Goal: Task Accomplishment & Management: Use online tool/utility

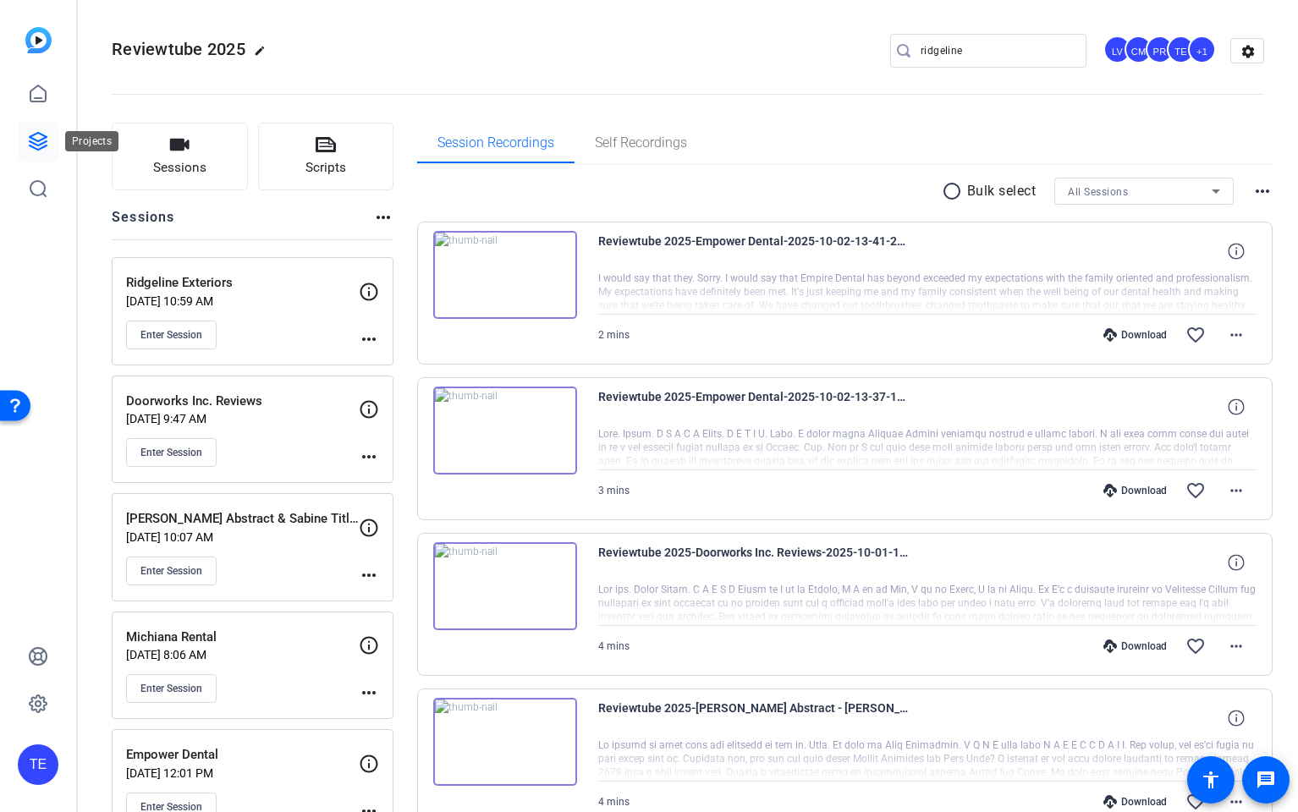
click at [37, 138] on icon at bounding box center [38, 141] width 20 height 20
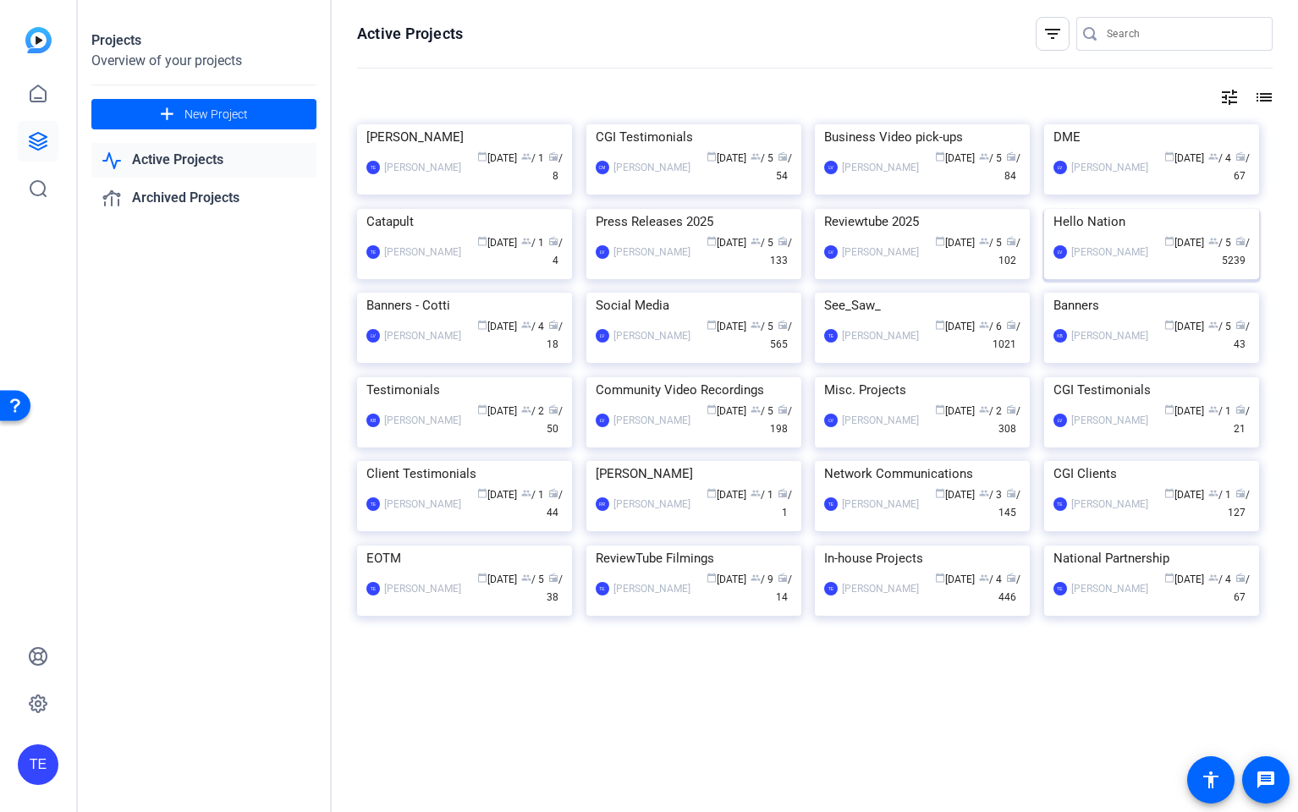
click at [1113, 209] on img at bounding box center [1151, 209] width 215 height 0
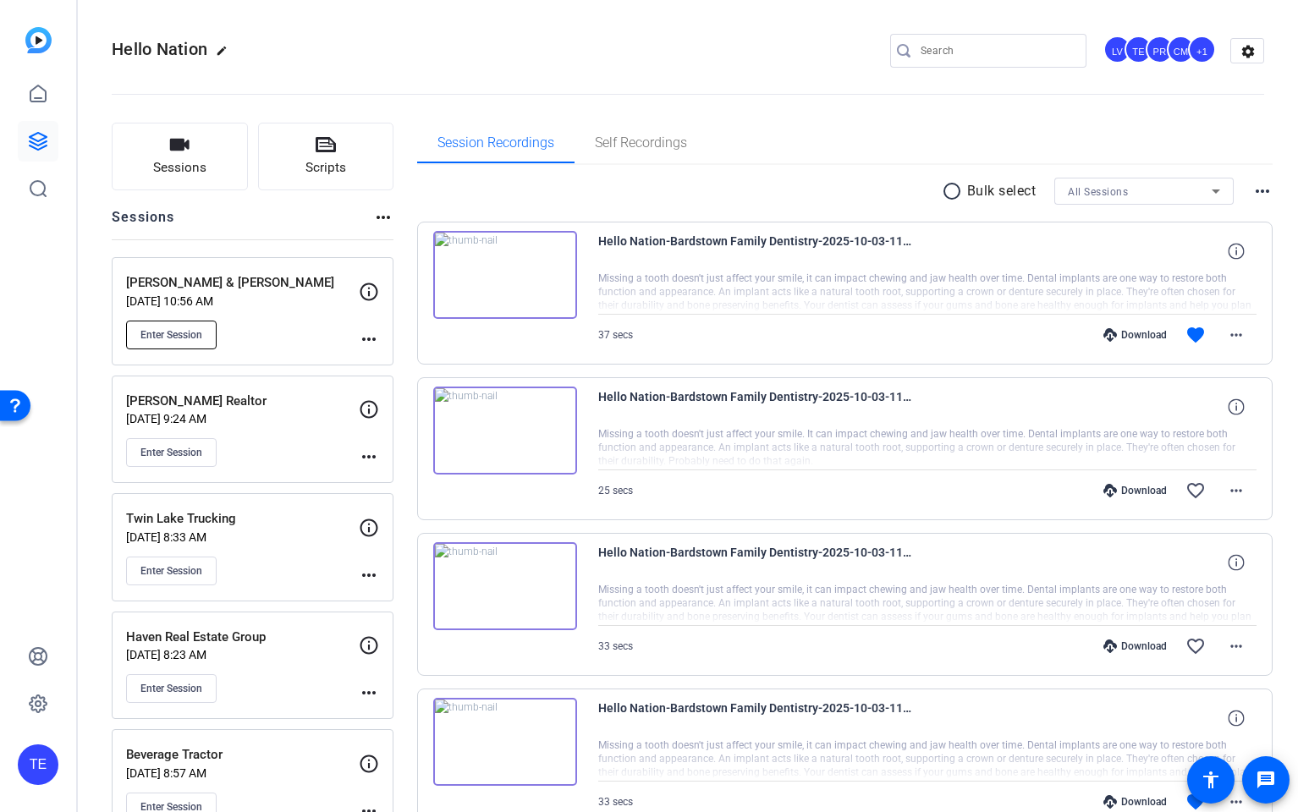
click at [152, 343] on button "Enter Session" at bounding box center [171, 335] width 91 height 29
click at [292, 564] on div "Enter Session" at bounding box center [242, 571] width 233 height 29
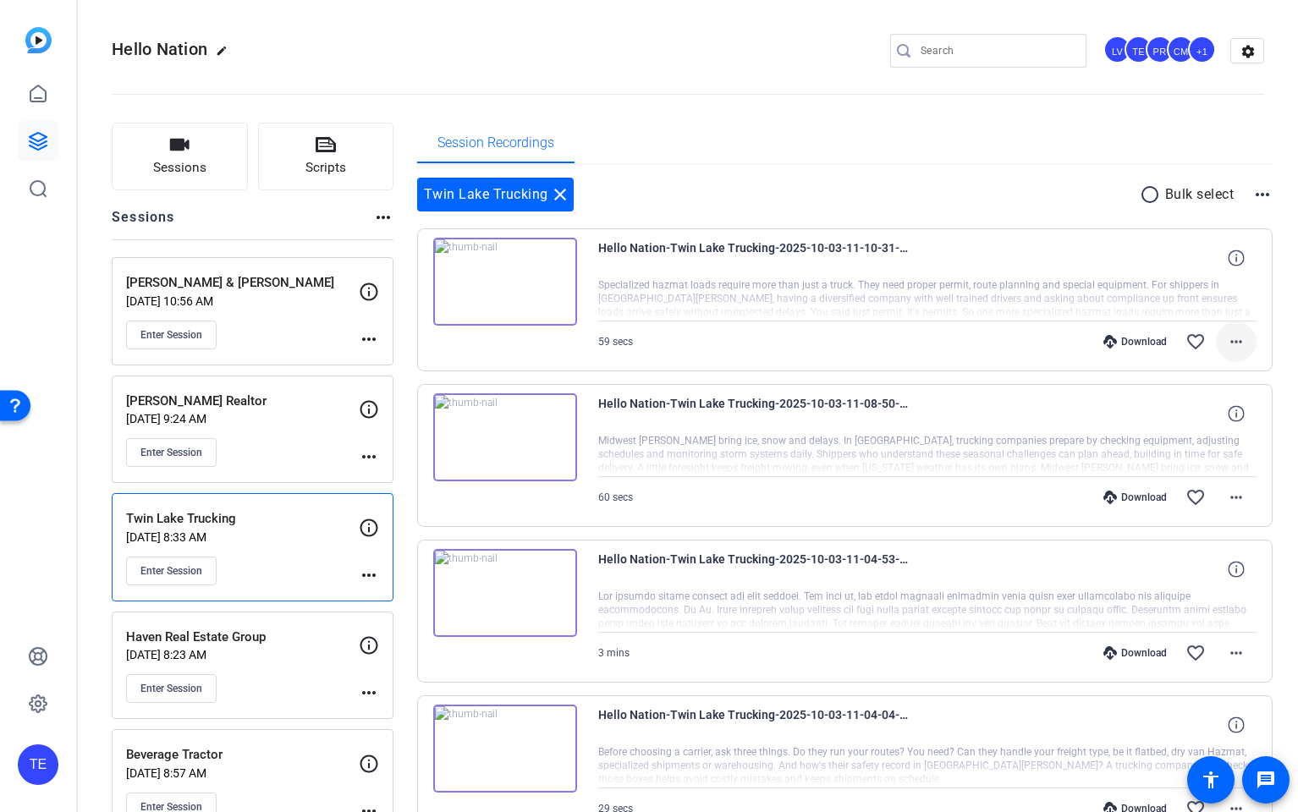
click at [1246, 340] on span at bounding box center [1236, 342] width 41 height 41
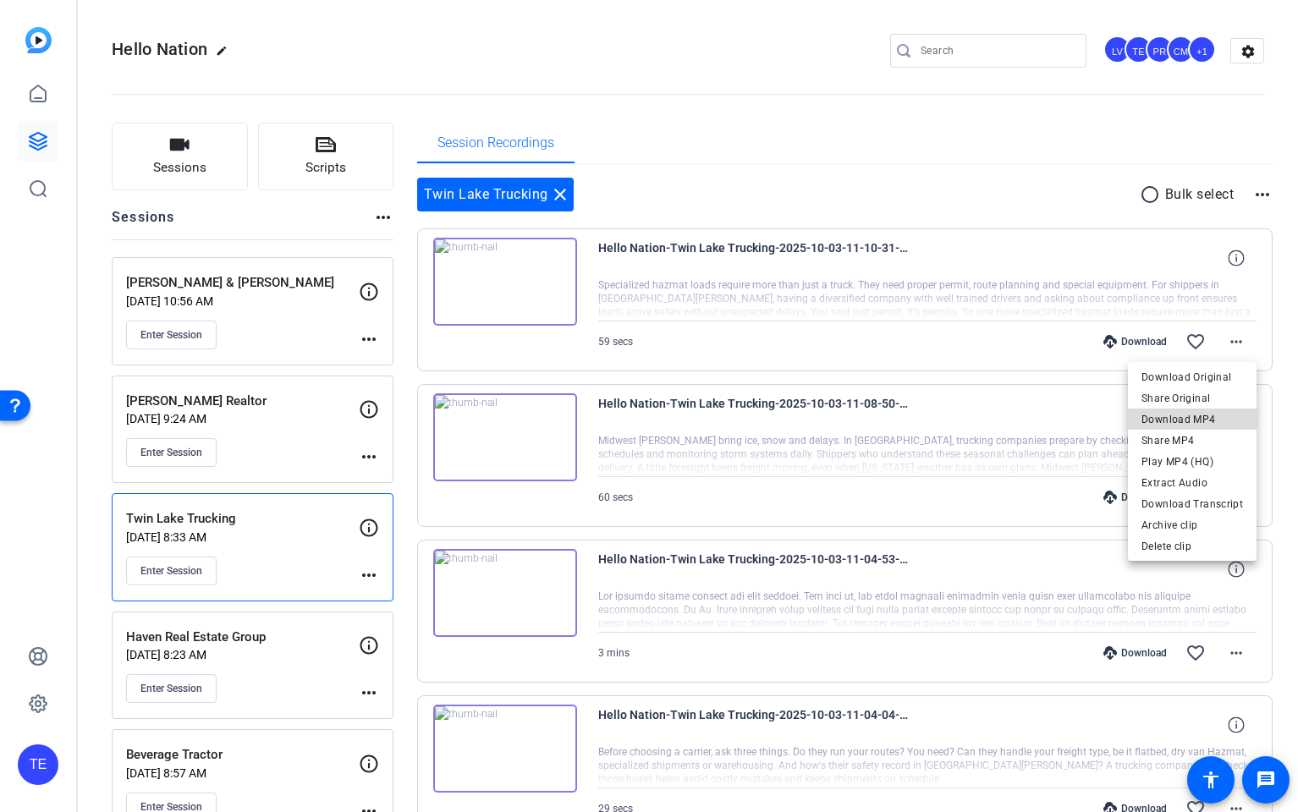
click at [1201, 418] on span "Download MP4" at bounding box center [1192, 419] width 102 height 20
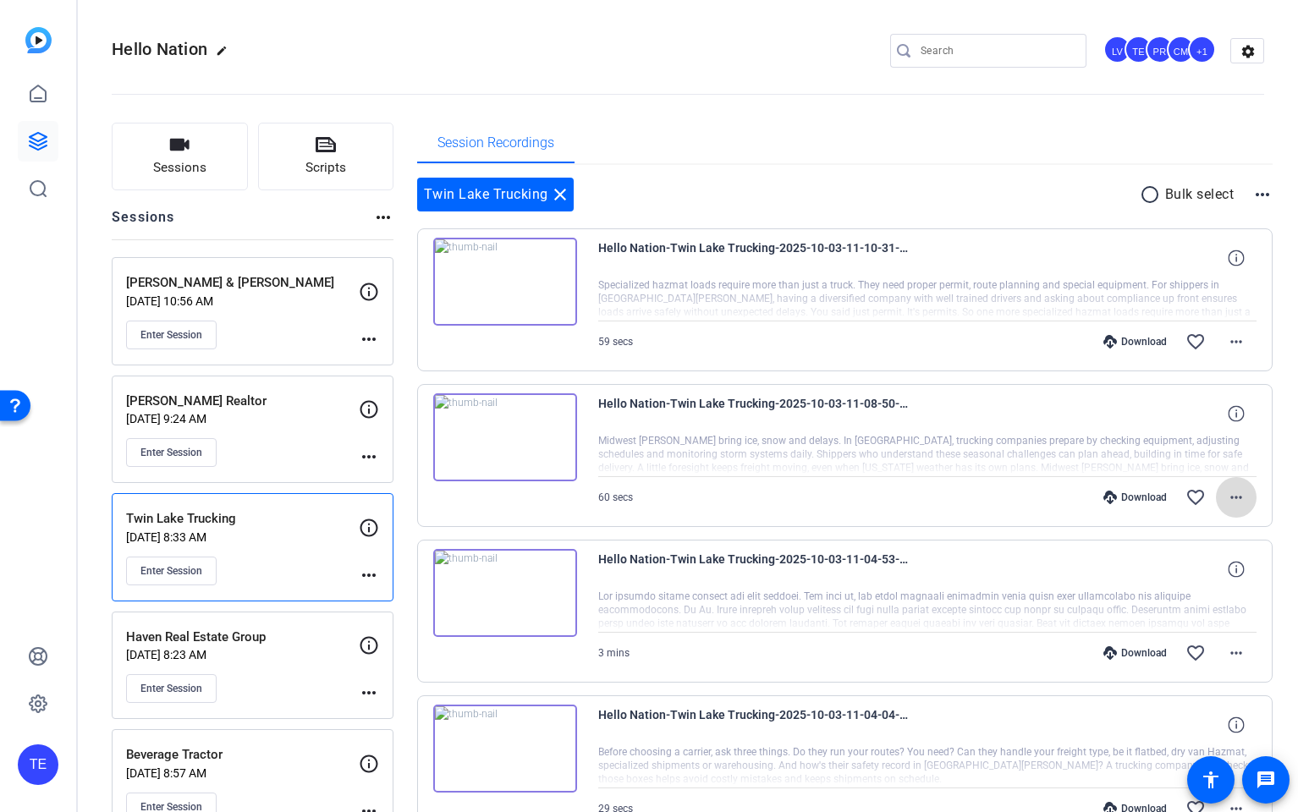
click at [1233, 497] on mat-icon "more_horiz" at bounding box center [1236, 497] width 20 height 20
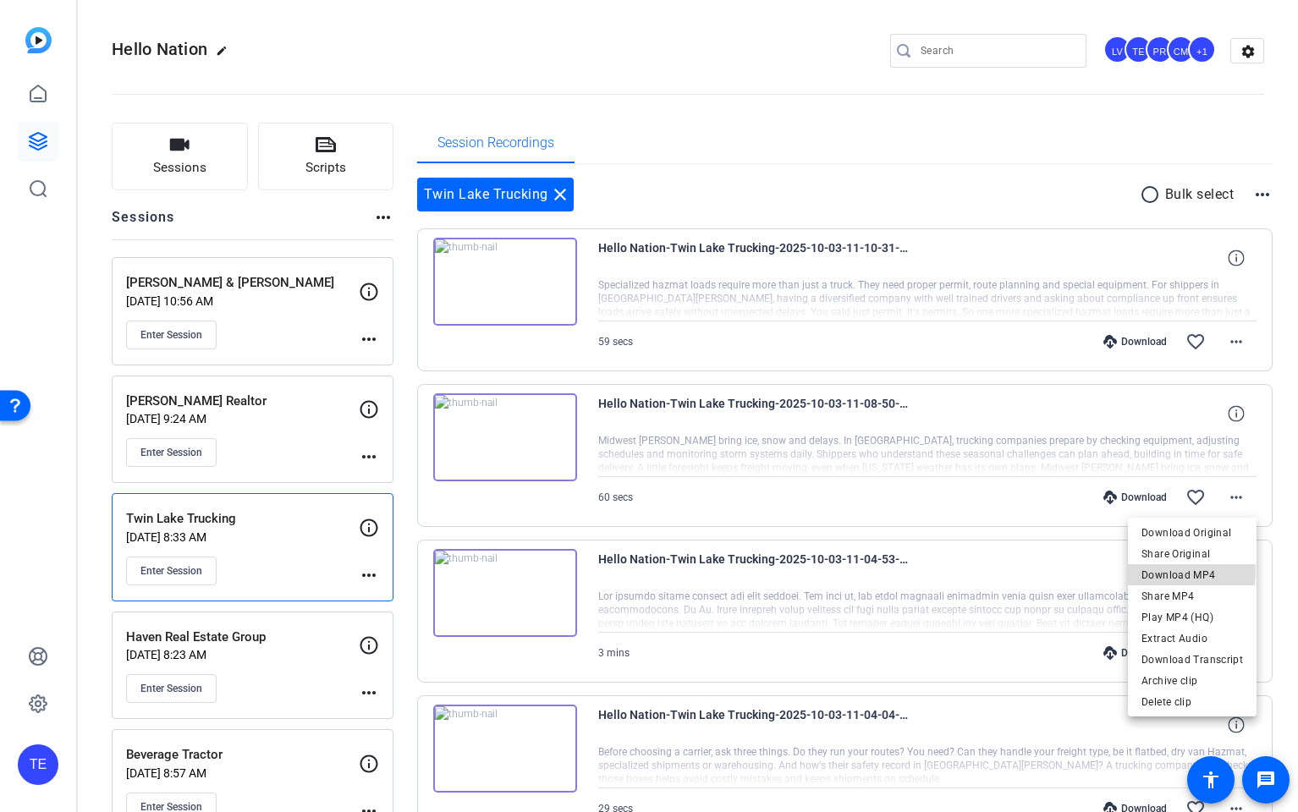
click at [1190, 571] on span "Download MP4" at bounding box center [1192, 575] width 102 height 20
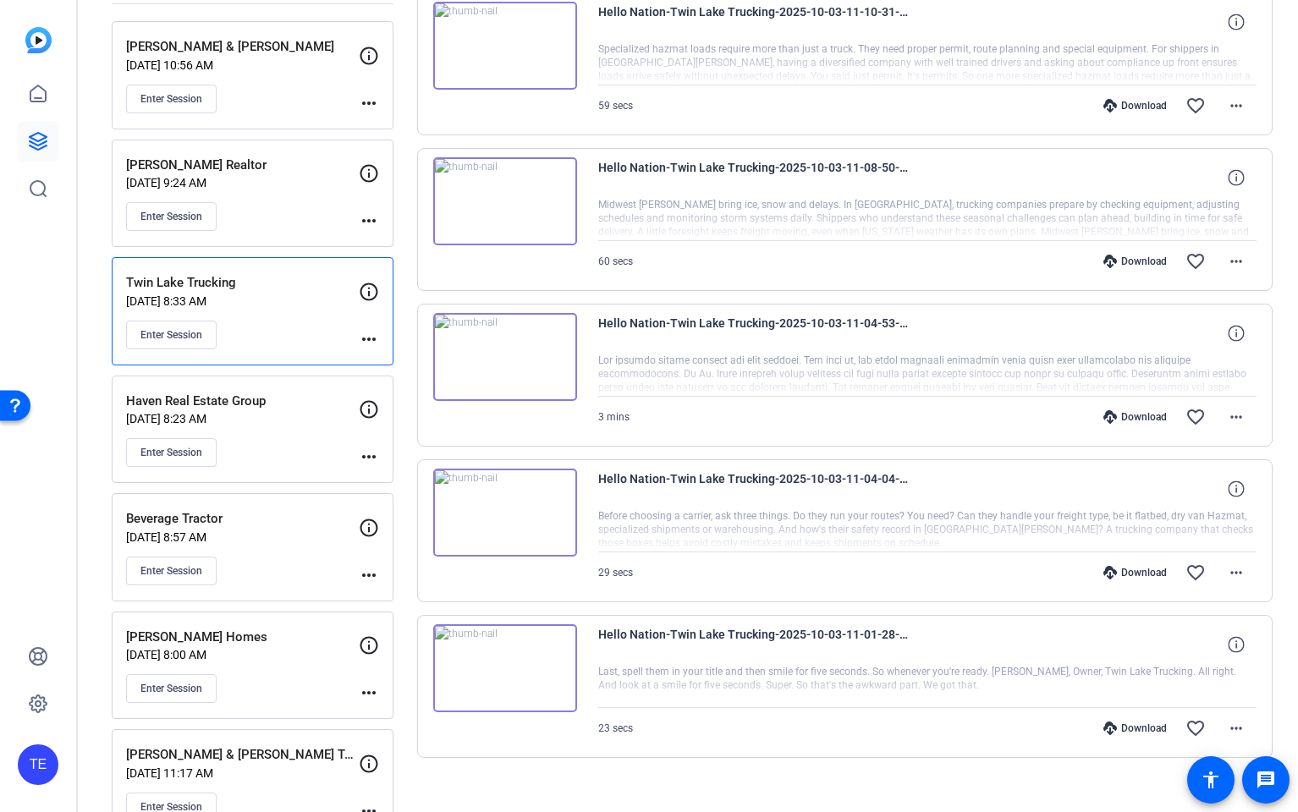
scroll to position [246, 0]
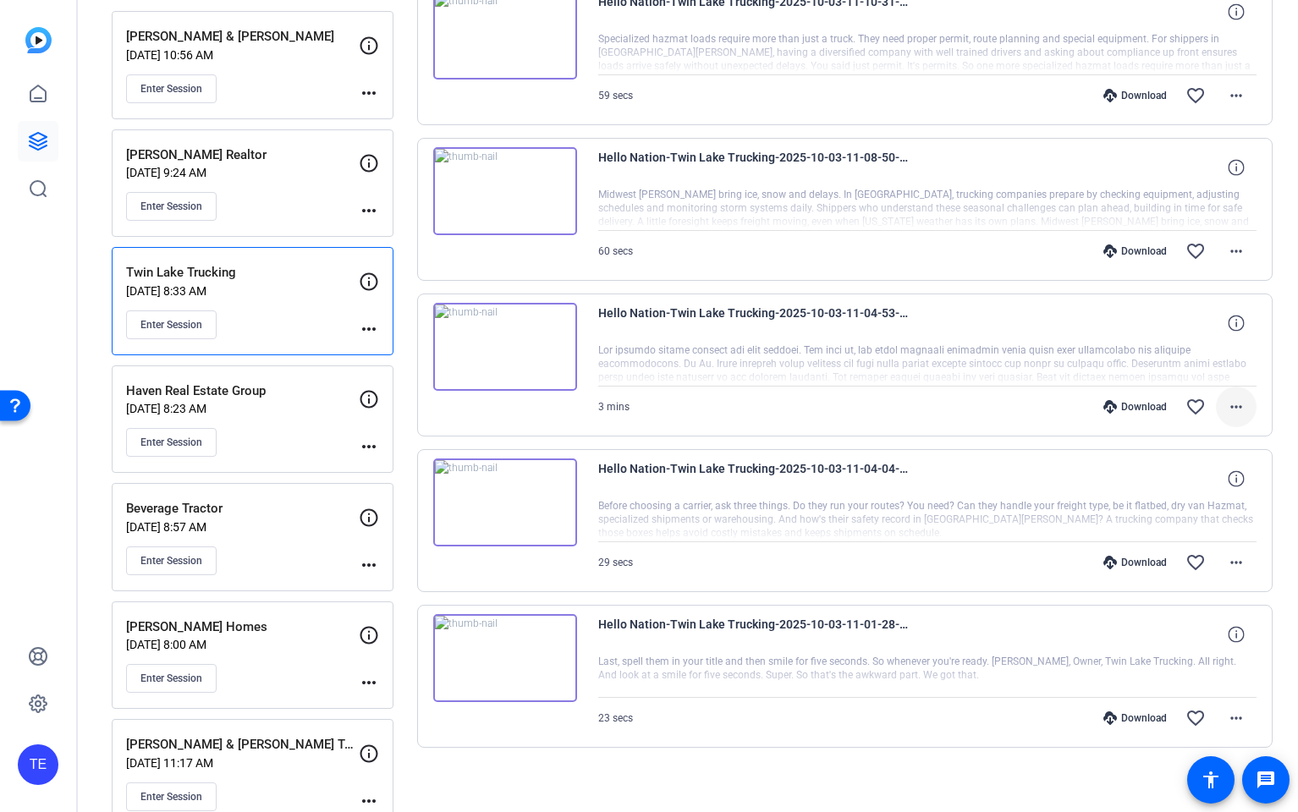
click at [1242, 403] on mat-icon "more_horiz" at bounding box center [1236, 407] width 20 height 20
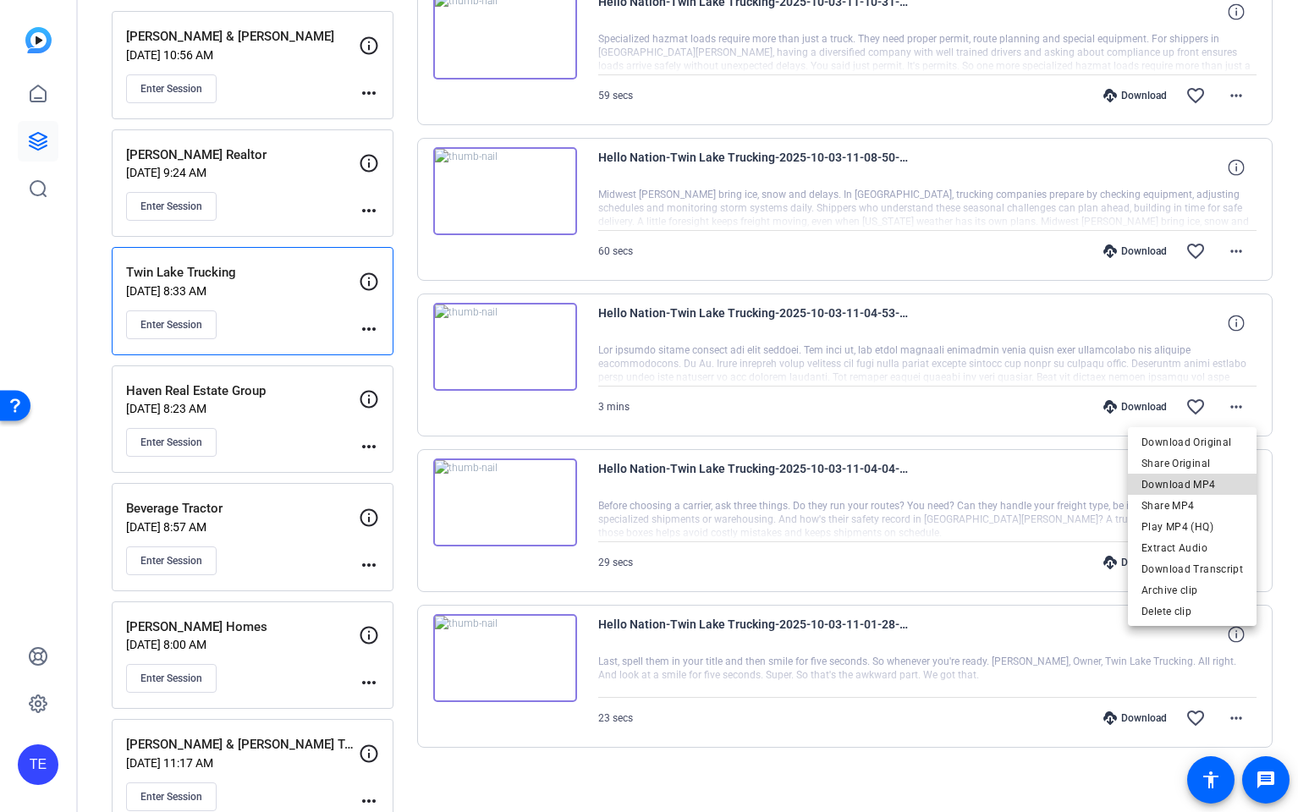
click at [1223, 486] on span "Download MP4" at bounding box center [1192, 485] width 102 height 20
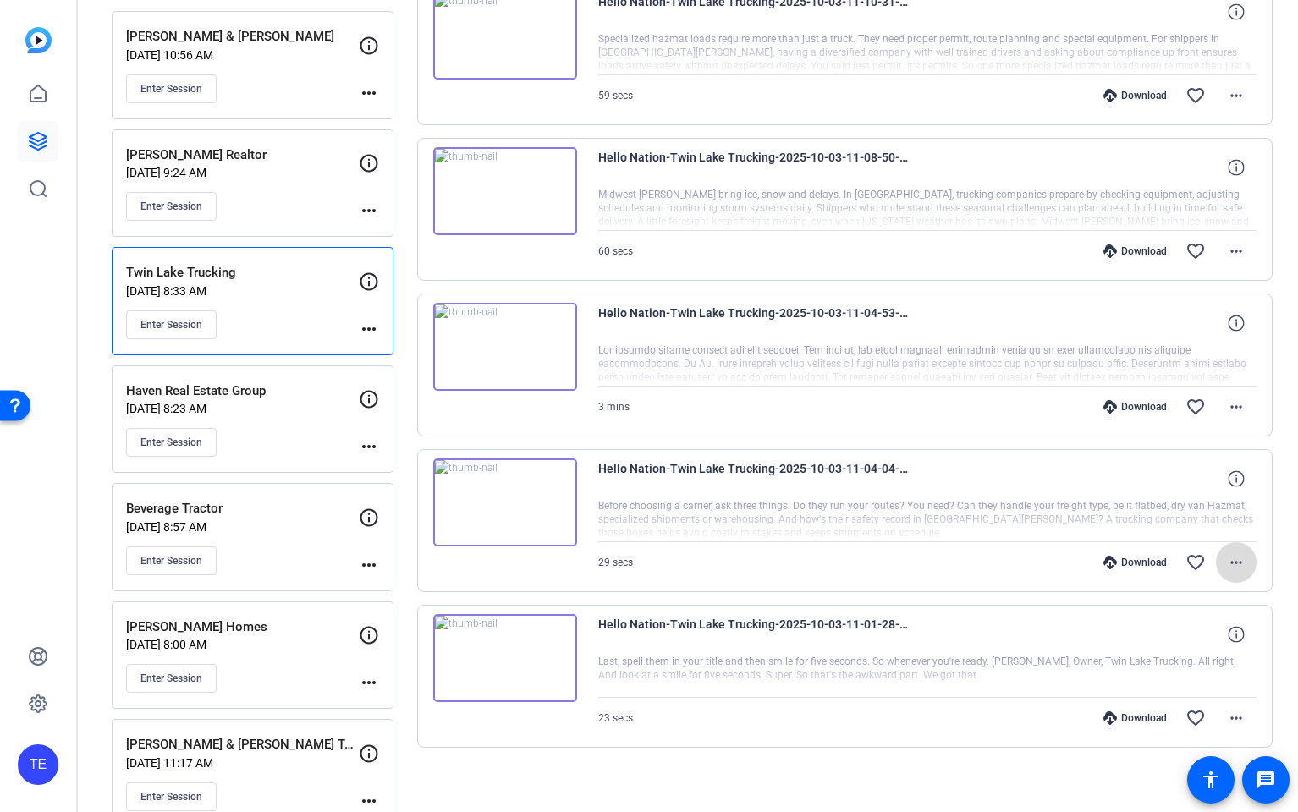
click at [1242, 563] on mat-icon "more_horiz" at bounding box center [1236, 562] width 20 height 20
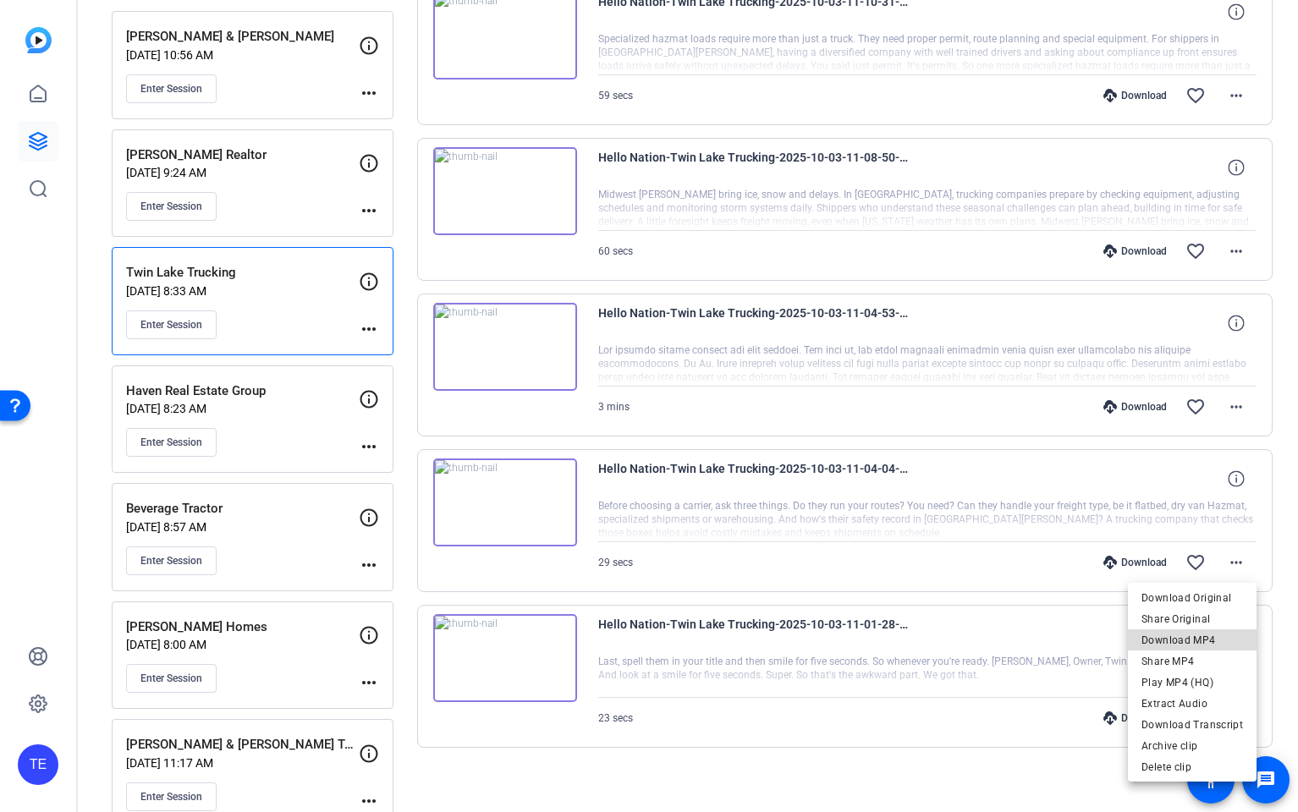
click at [1204, 647] on span "Download MP4" at bounding box center [1192, 640] width 102 height 20
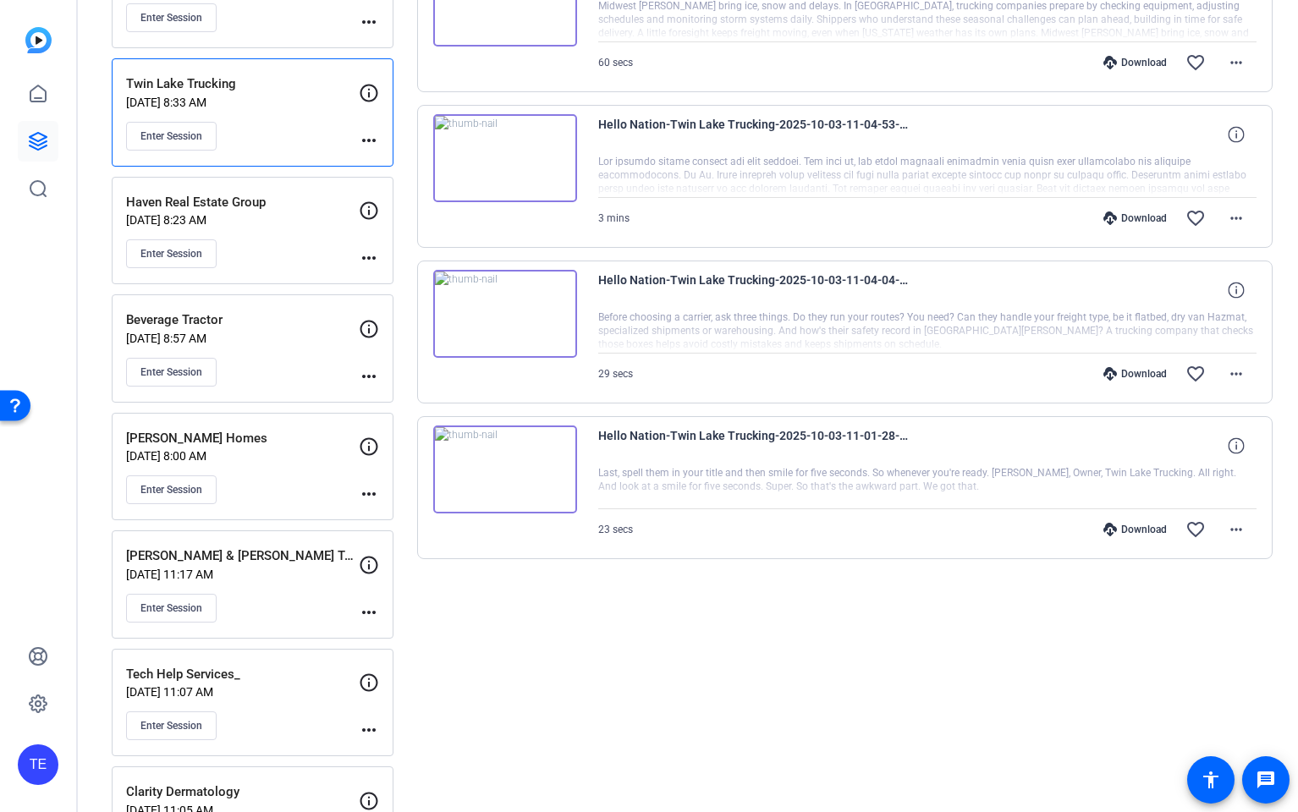
scroll to position [436, 0]
click at [1240, 532] on mat-icon "more_horiz" at bounding box center [1236, 529] width 20 height 20
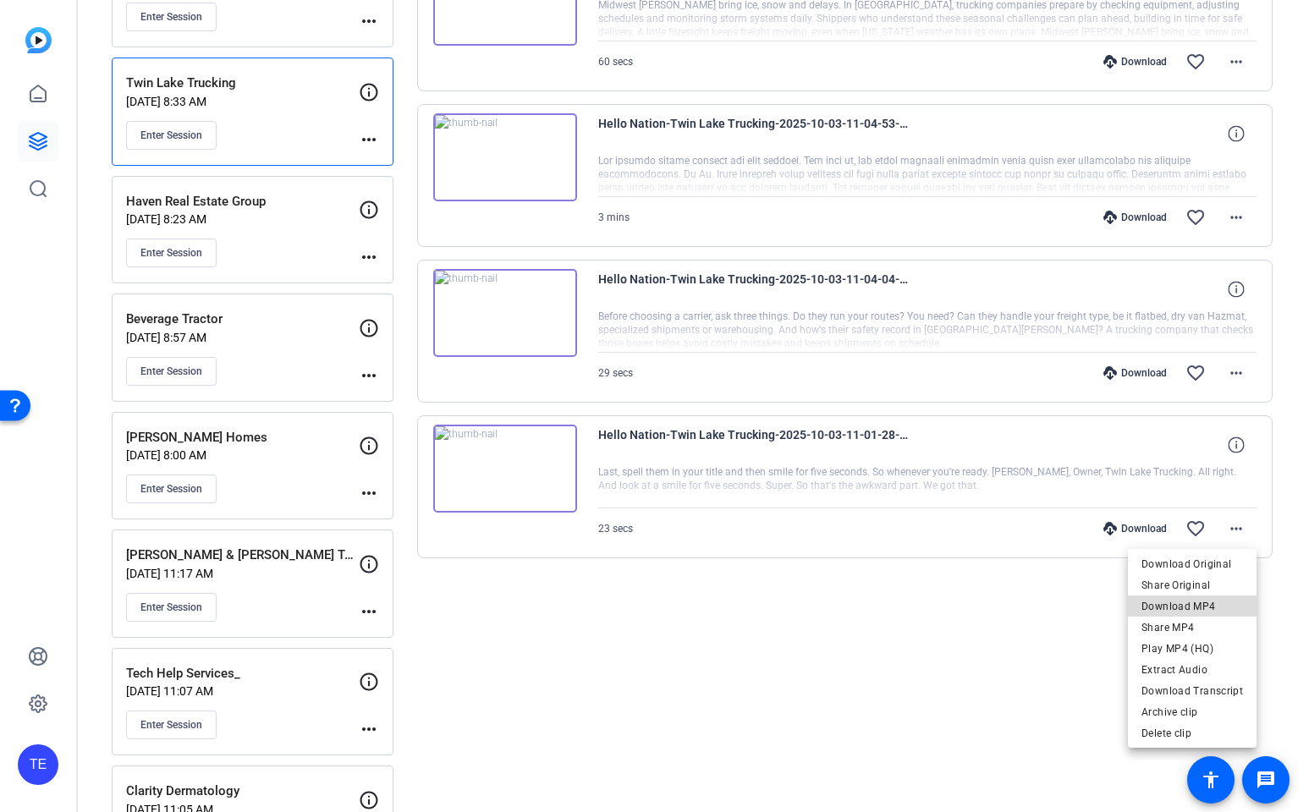
click at [1216, 606] on span "Download MP4" at bounding box center [1192, 606] width 102 height 20
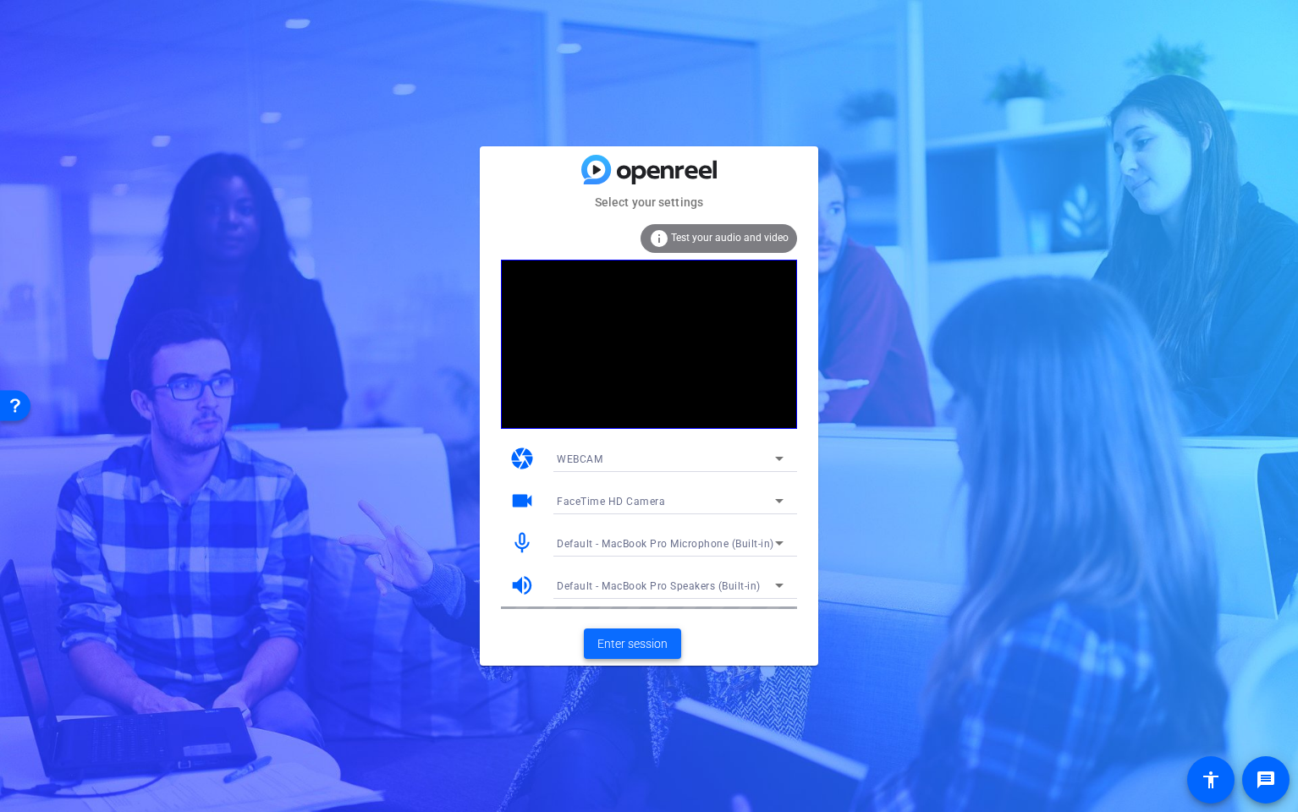
click at [646, 654] on span at bounding box center [632, 644] width 97 height 41
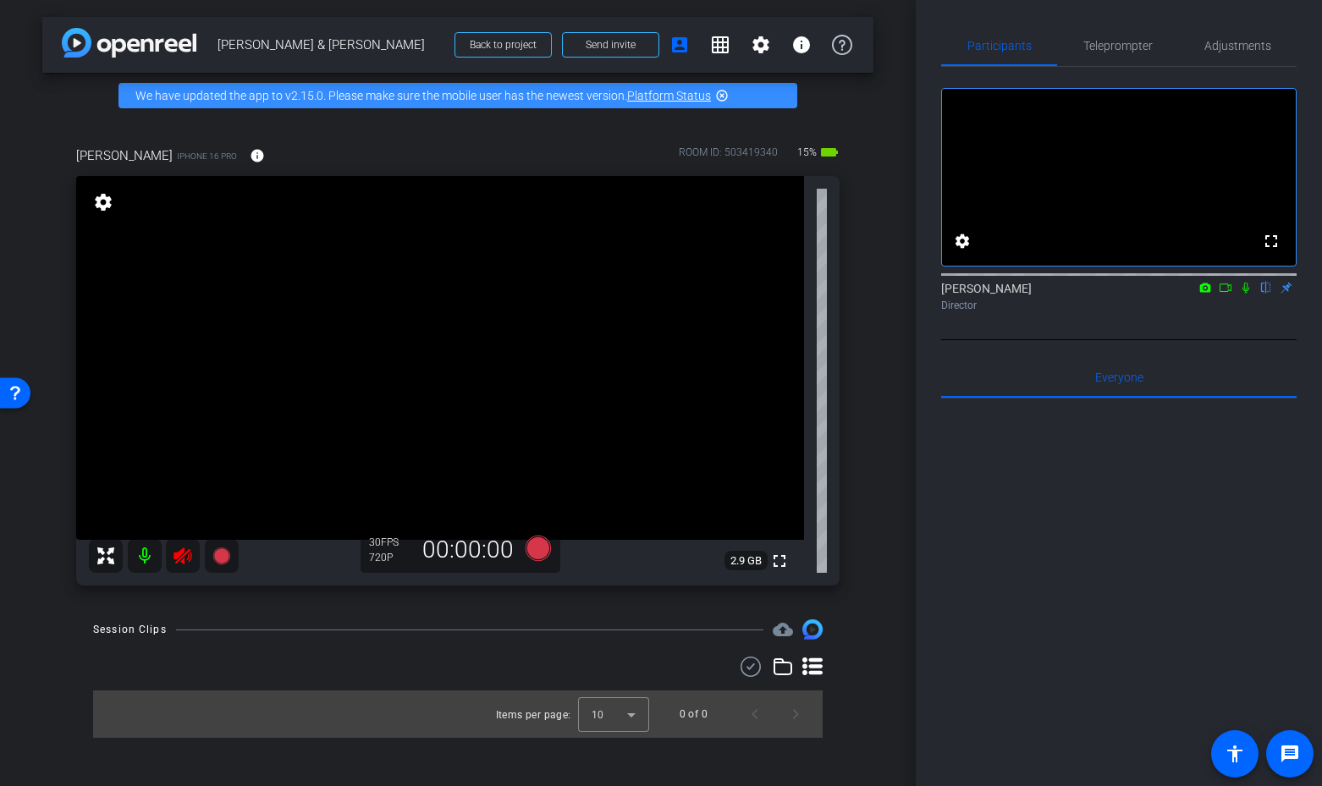
click at [180, 562] on icon at bounding box center [183, 556] width 20 height 20
click at [1124, 48] on span "Teleprompter" at bounding box center [1117, 46] width 69 height 12
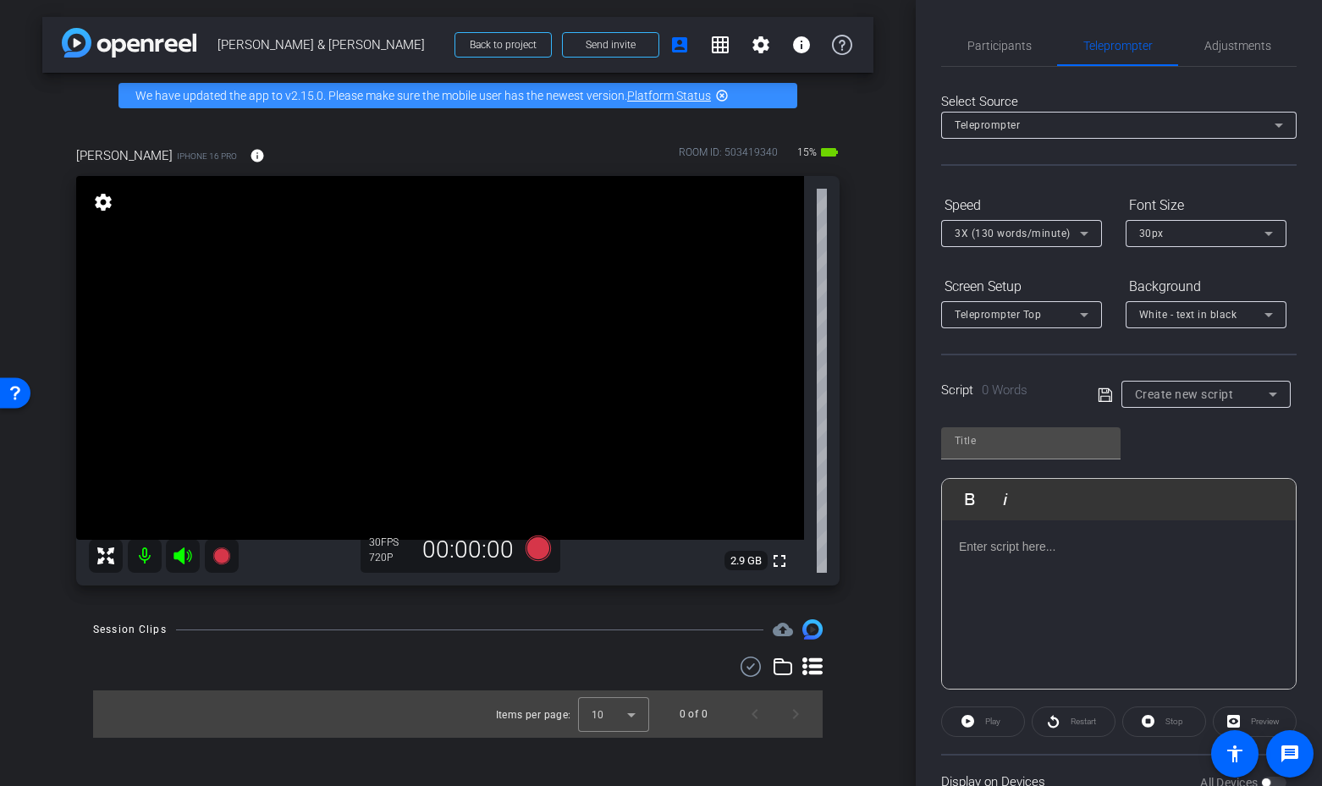
click at [1058, 512] on div "Play Play from this location Play Selected Play and display the selected text o…" at bounding box center [1119, 499] width 354 height 41
click at [1058, 533] on div at bounding box center [1119, 604] width 354 height 169
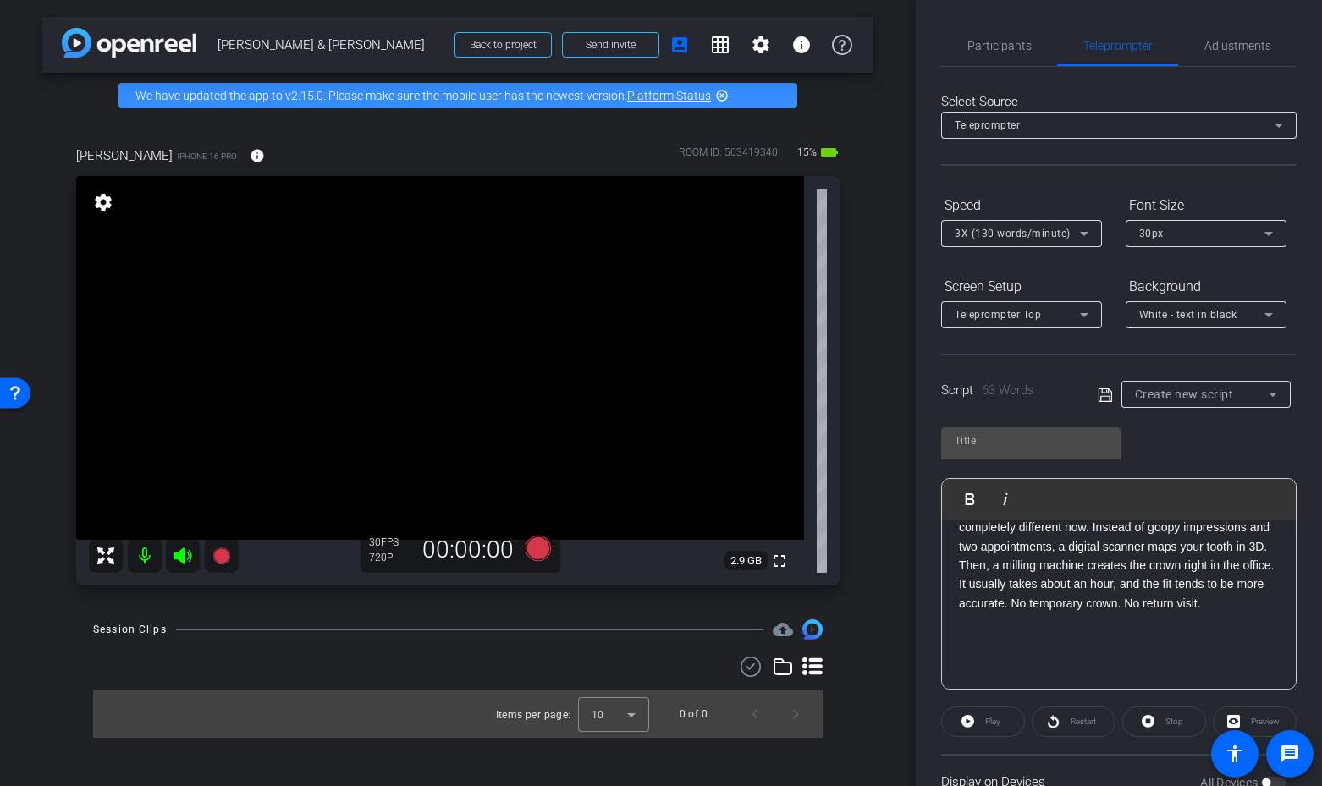
scroll to position [170, 0]
click at [991, 435] on input "text" at bounding box center [1030, 441] width 152 height 20
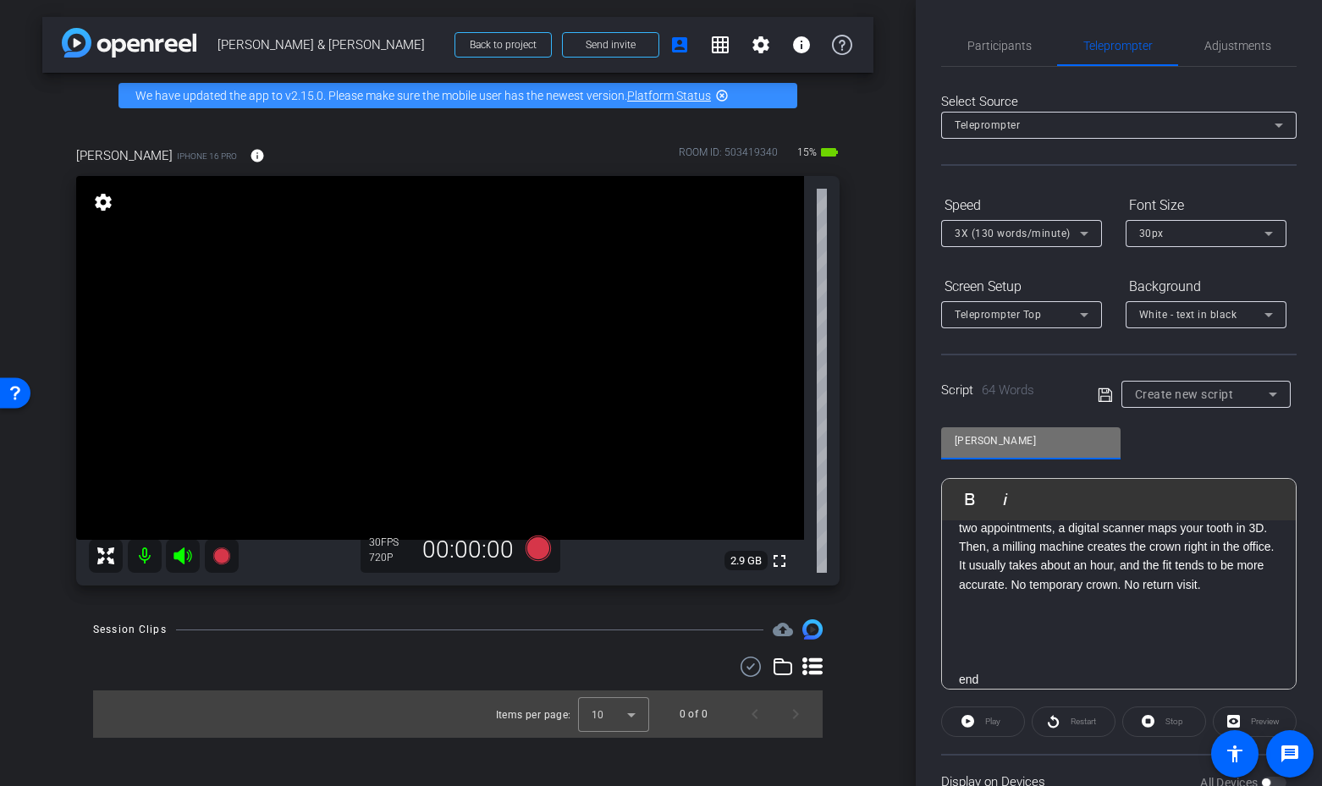
type input "garner"
click at [1102, 393] on icon at bounding box center [1104, 394] width 14 height 14
click at [1251, 42] on span "Adjustments" at bounding box center [1237, 46] width 67 height 12
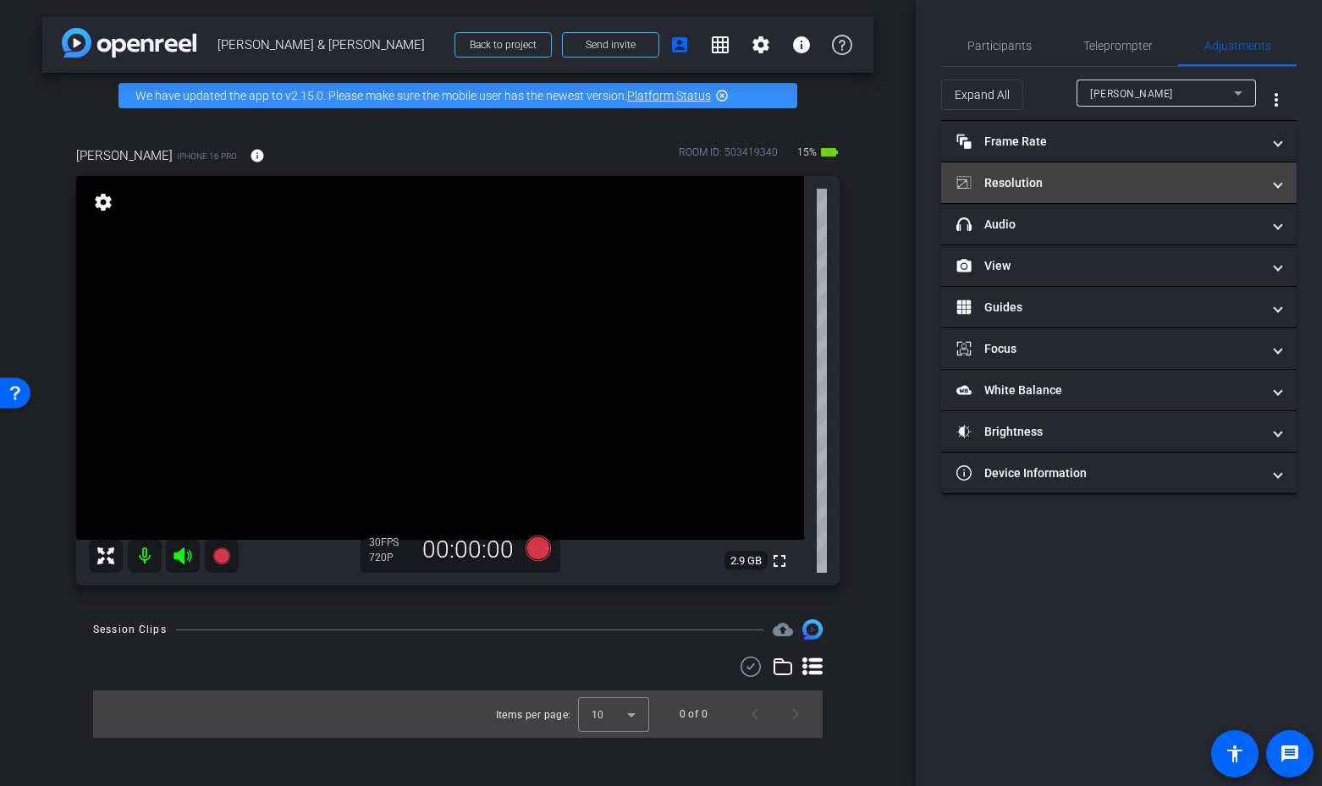
click at [1086, 179] on mat-panel-title "Resolution" at bounding box center [1108, 183] width 305 height 18
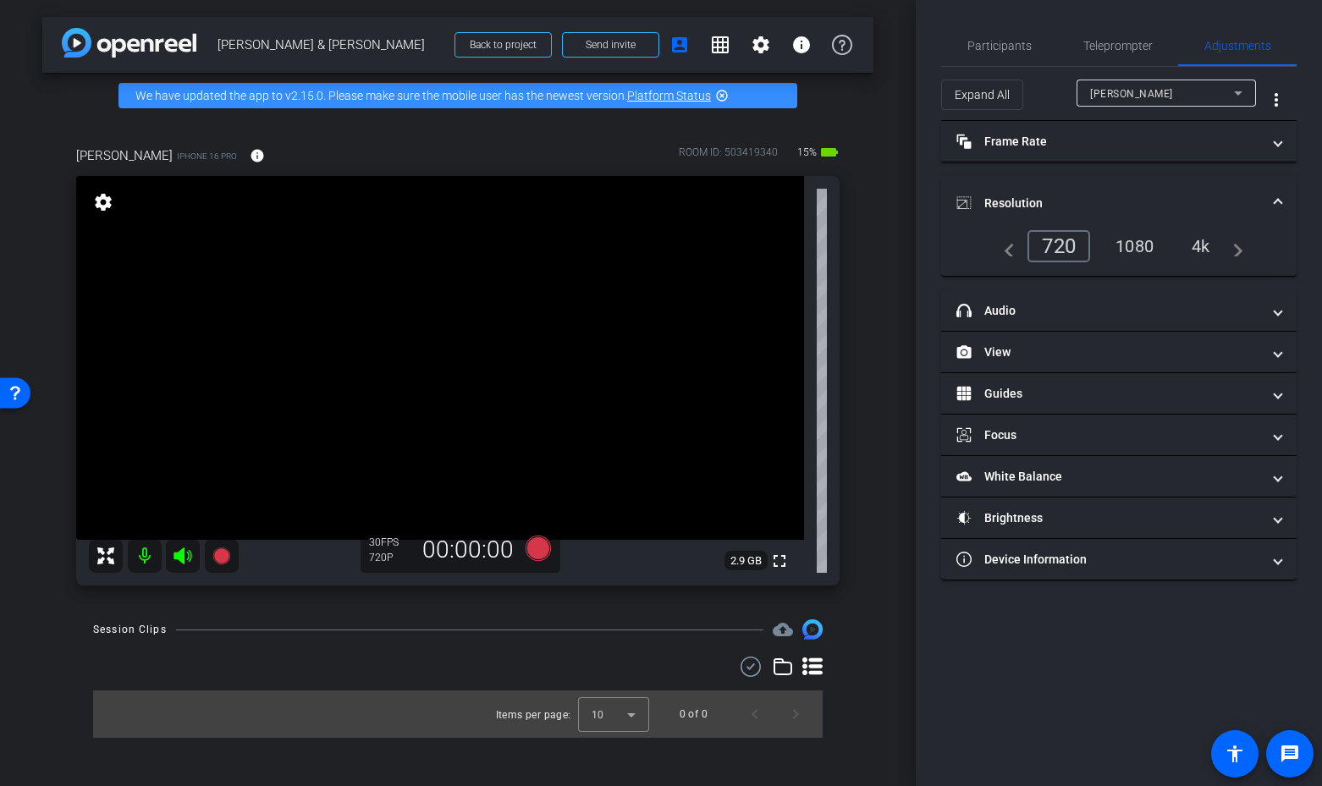
click at [1216, 233] on div "4k" at bounding box center [1201, 246] width 44 height 29
click at [1198, 252] on div "4k" at bounding box center [1201, 246] width 44 height 29
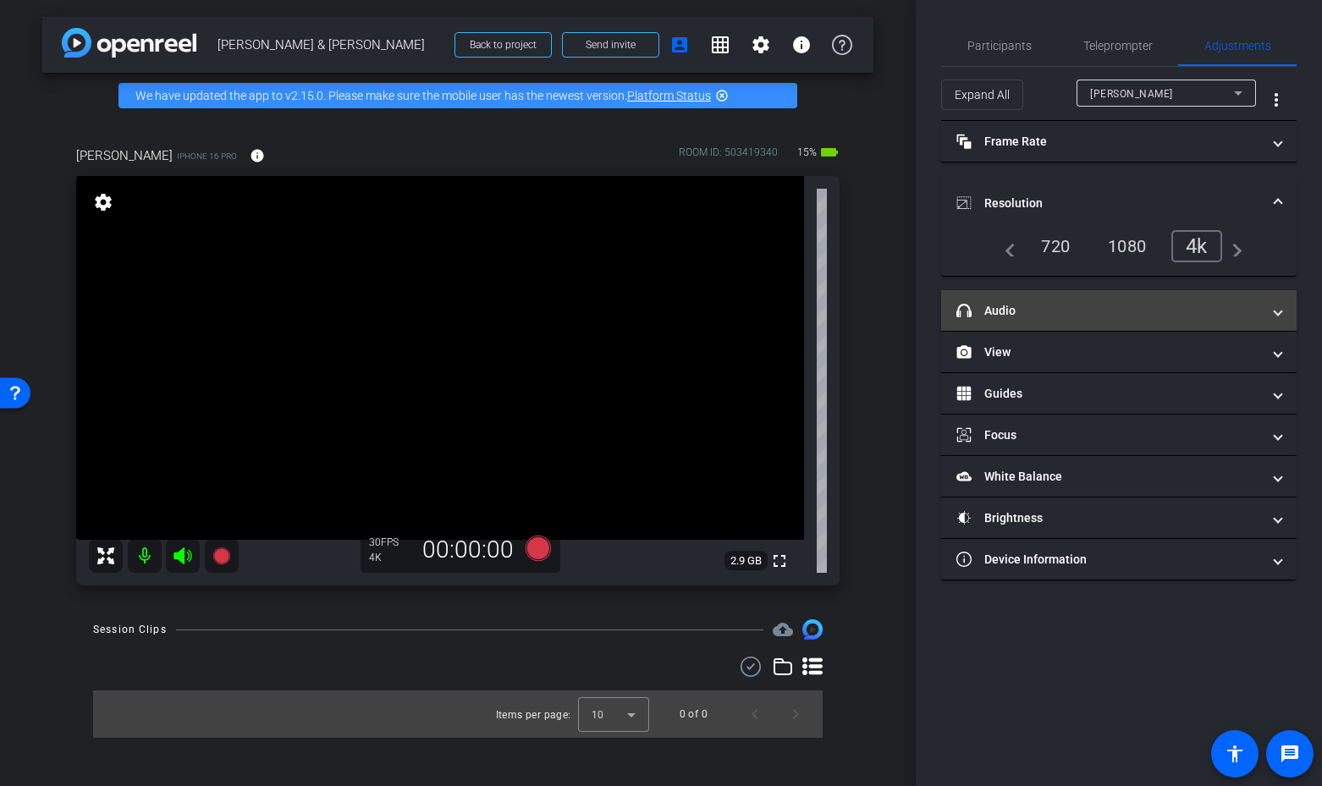
click at [1144, 311] on mat-panel-title "headphone icon Audio" at bounding box center [1108, 311] width 305 height 18
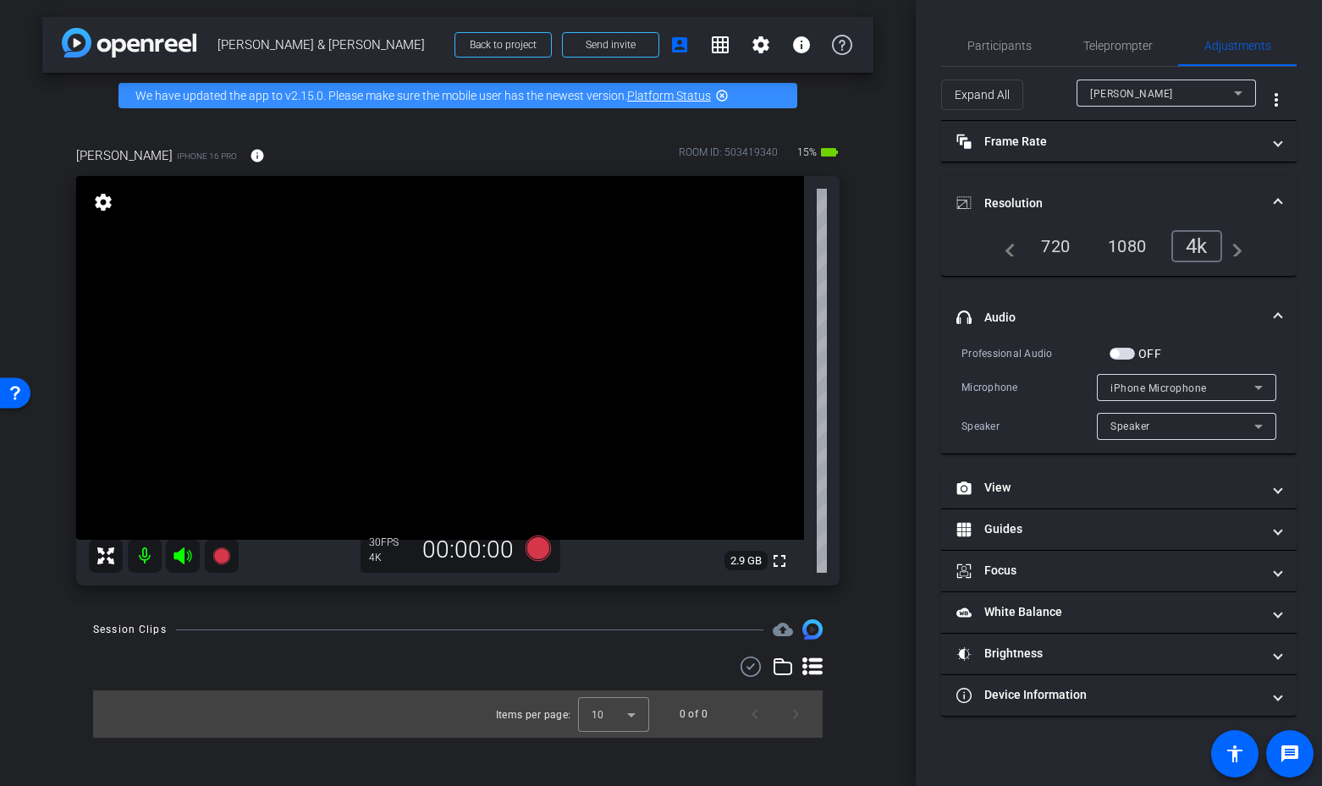
click at [1124, 353] on span "button" at bounding box center [1121, 354] width 25 height 12
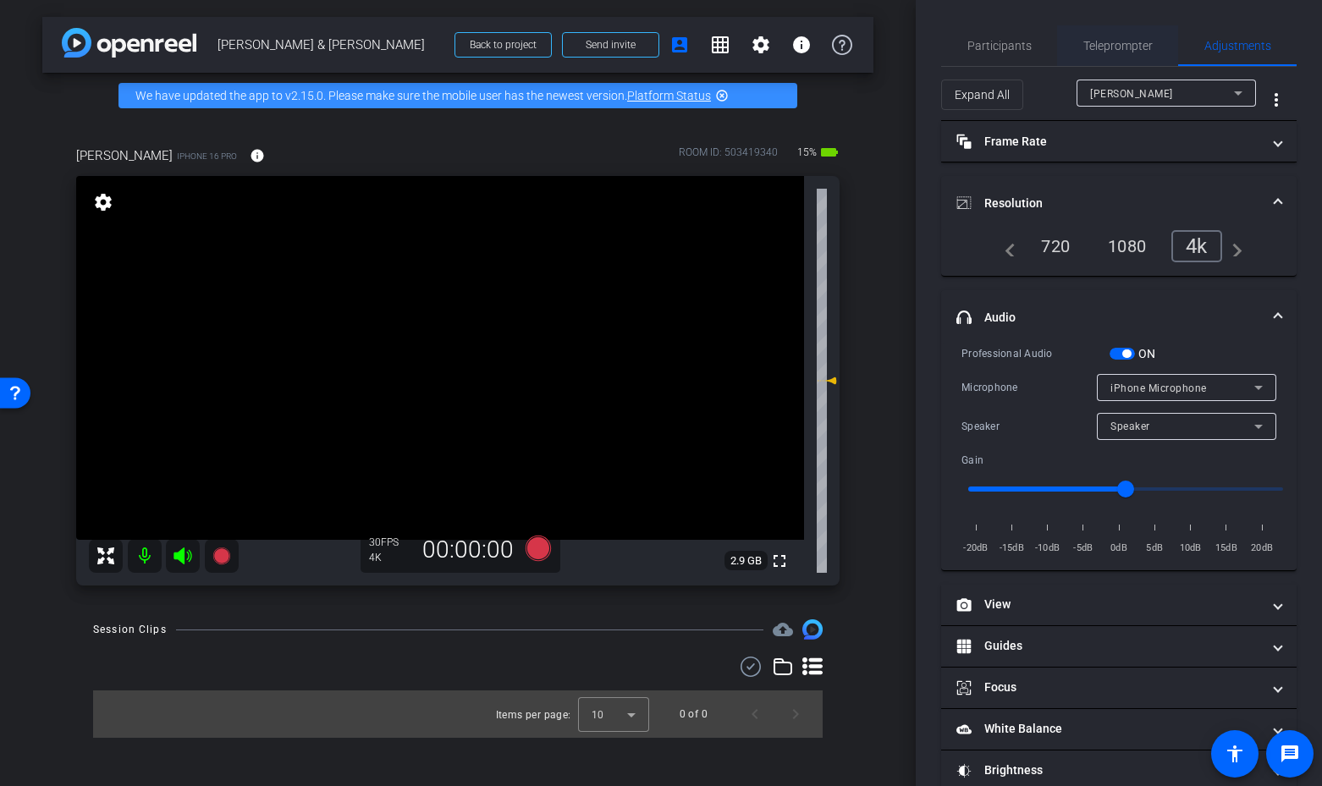
click at [1111, 46] on span "Teleprompter" at bounding box center [1117, 46] width 69 height 12
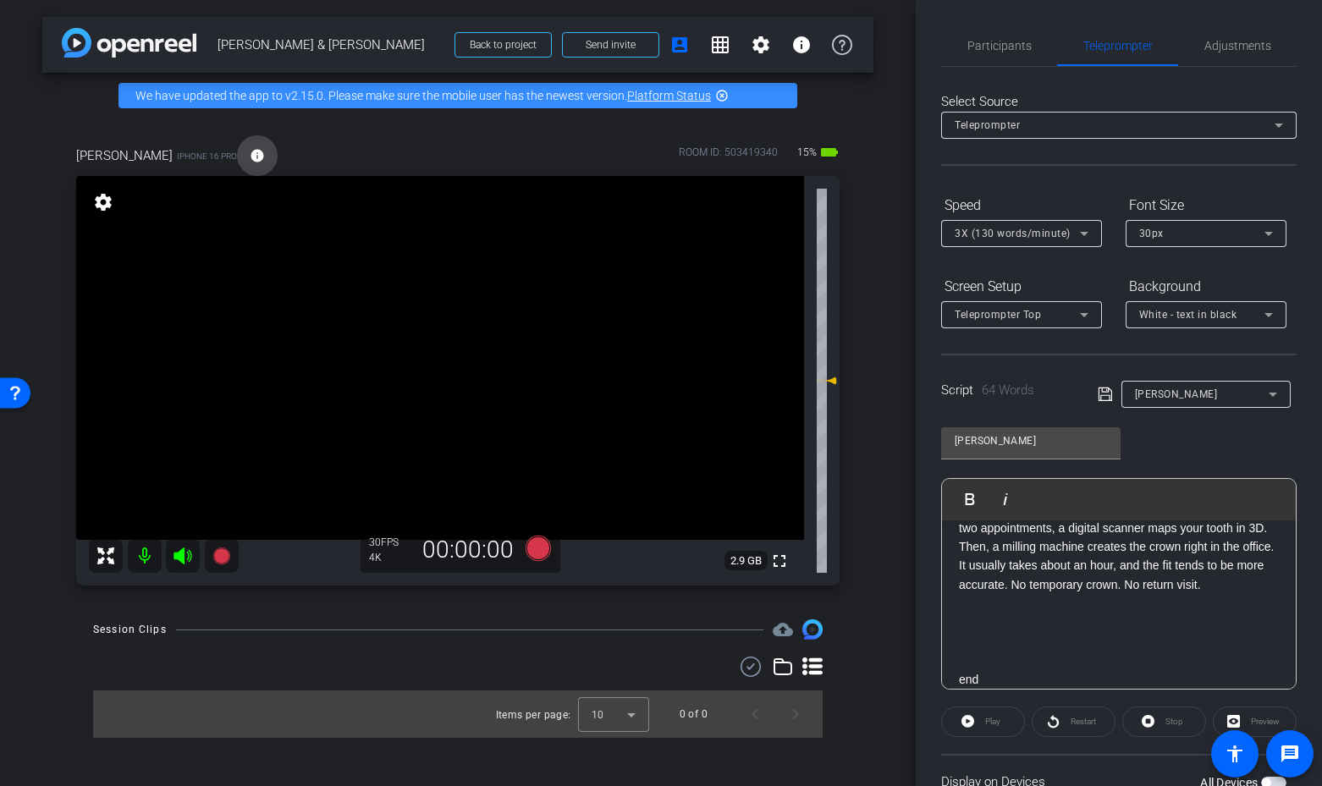
click at [256, 151] on mat-icon "info" at bounding box center [257, 155] width 15 height 15
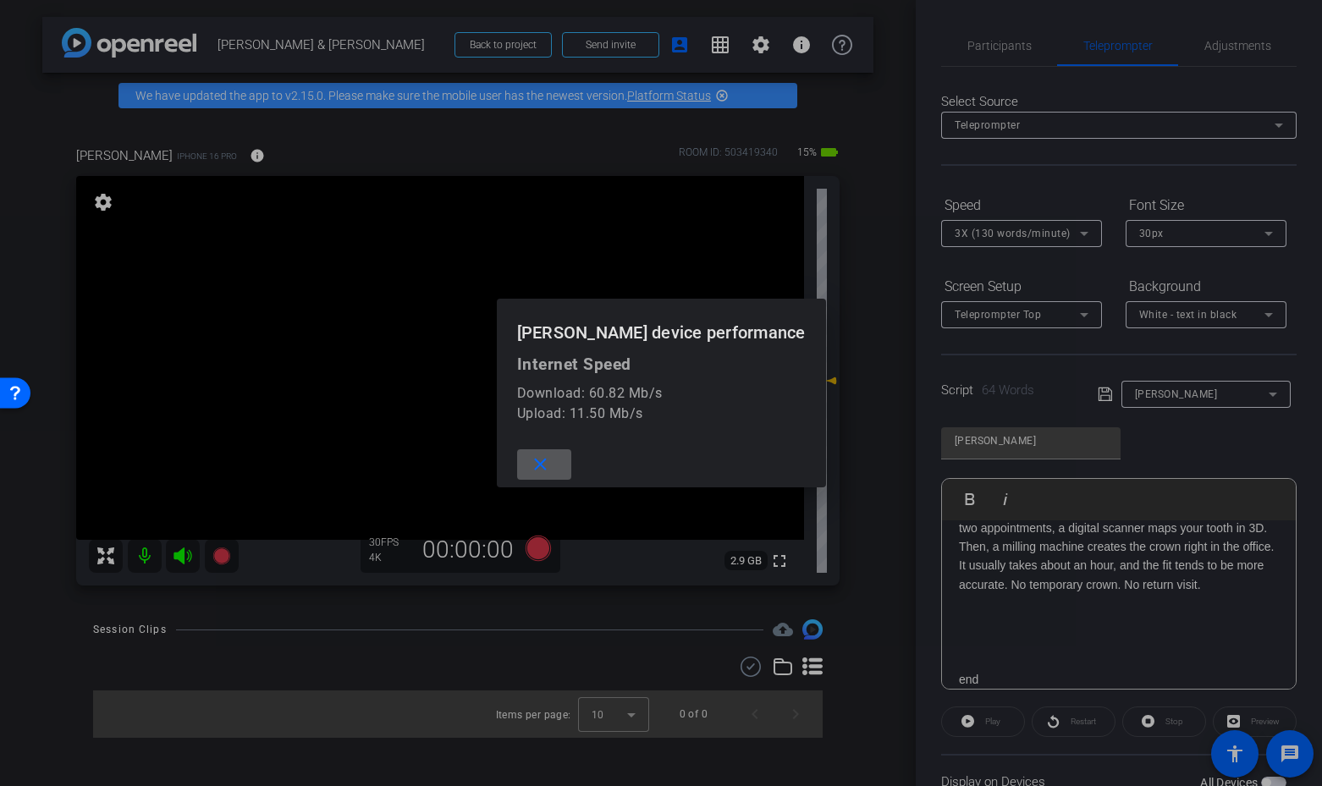
click at [257, 151] on div at bounding box center [661, 393] width 1322 height 786
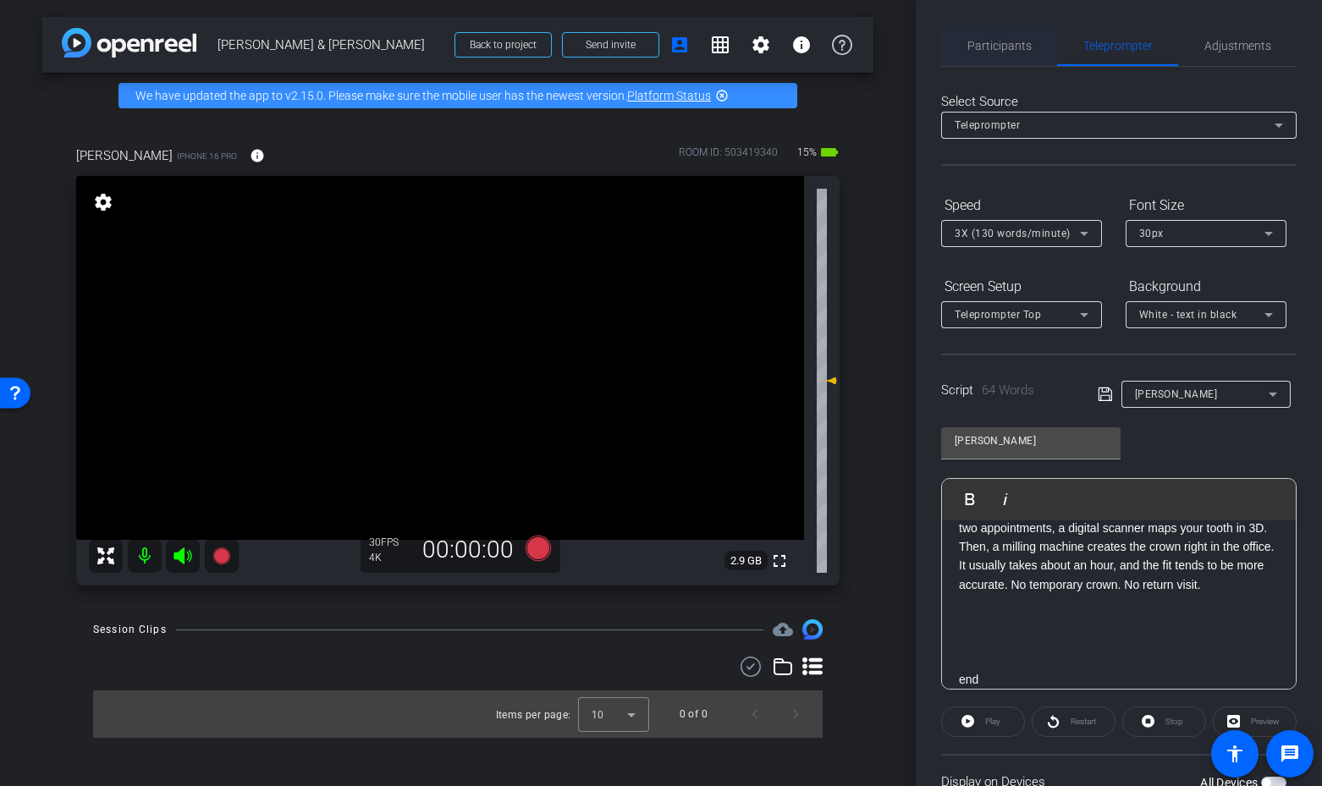
click at [1018, 46] on span "Participants" at bounding box center [999, 46] width 64 height 12
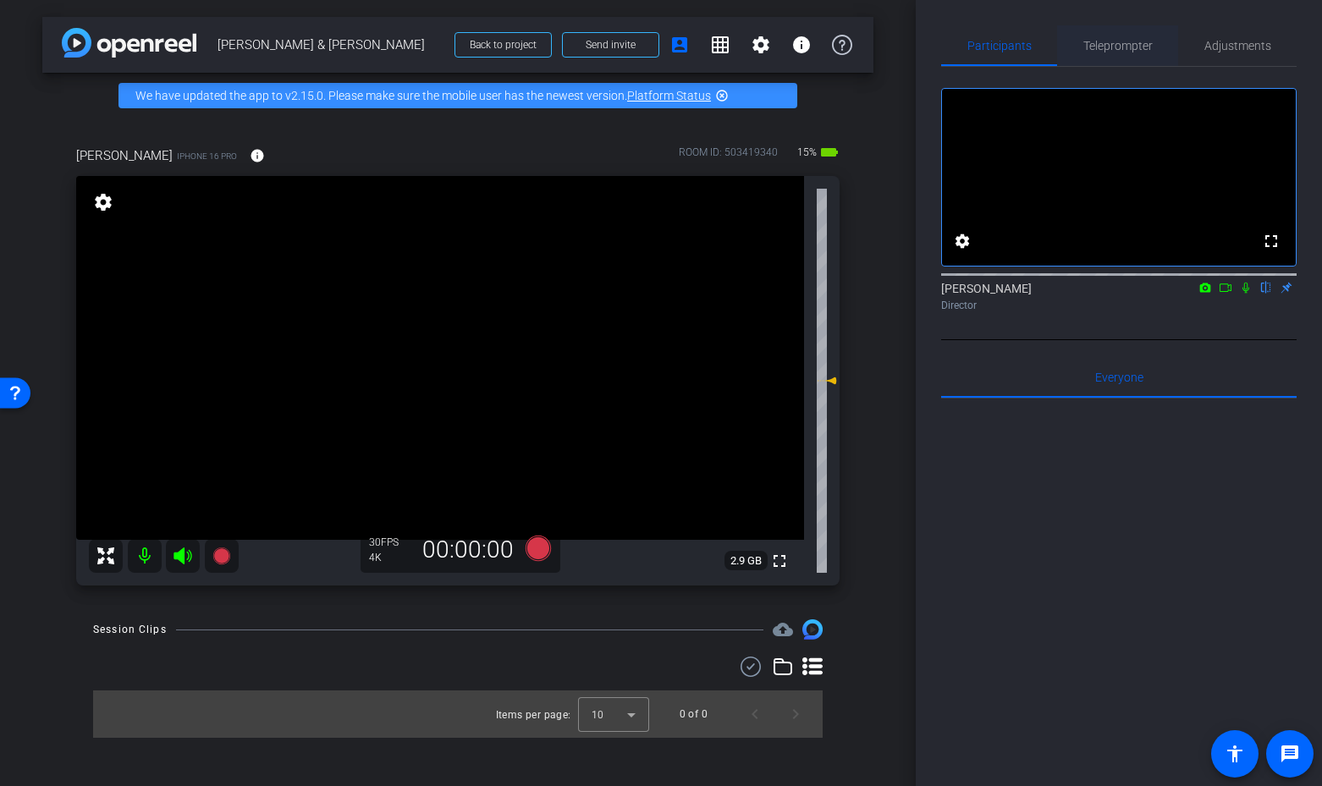
click at [1107, 46] on span "Teleprompter" at bounding box center [1117, 46] width 69 height 12
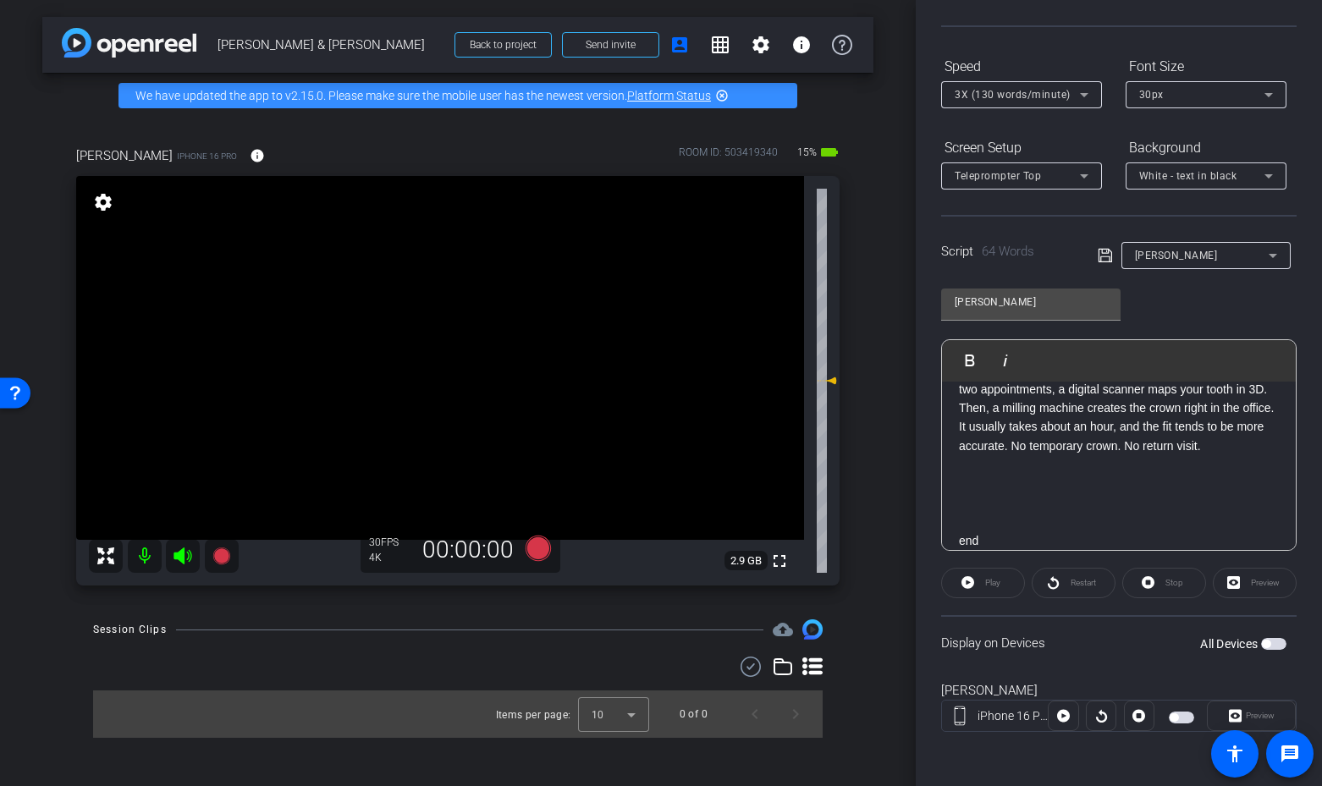
scroll to position [0, 0]
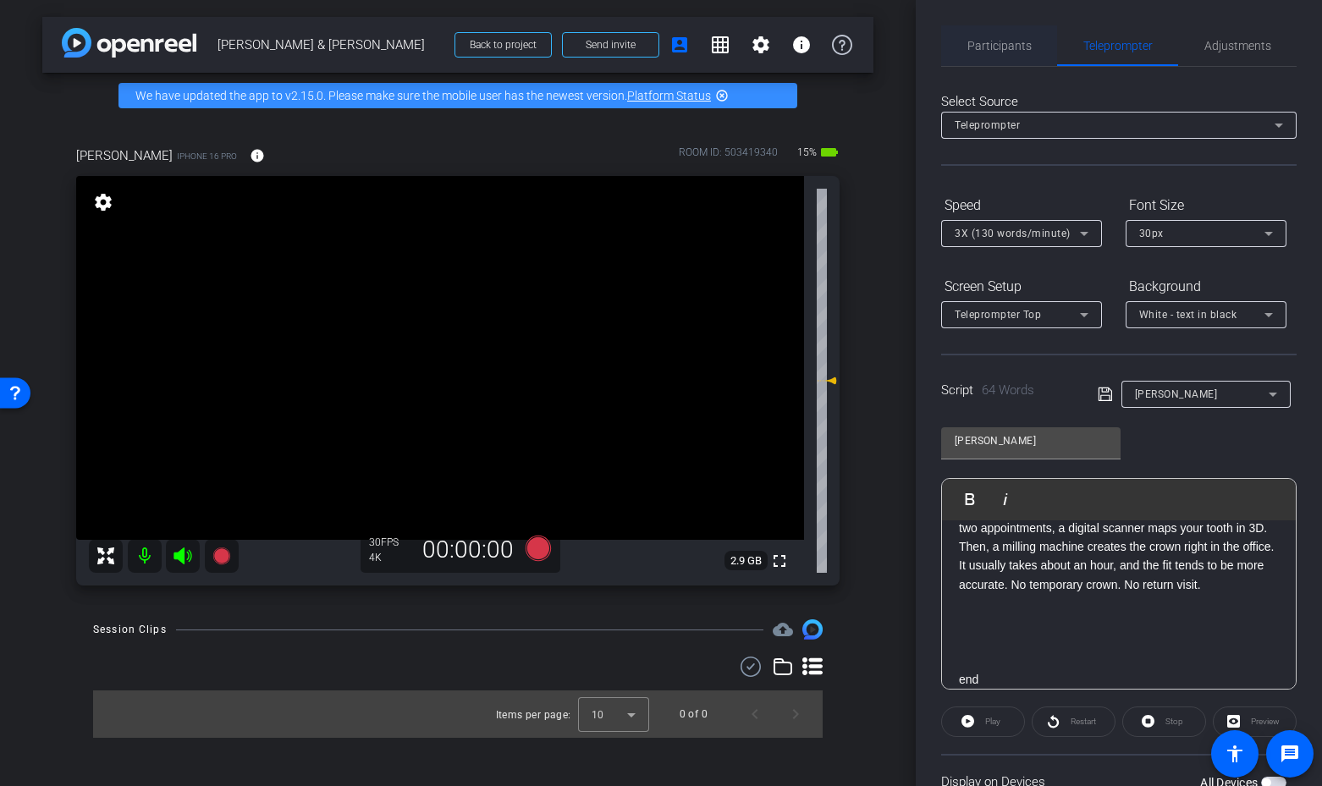
click at [1008, 45] on span "Participants" at bounding box center [999, 46] width 64 height 12
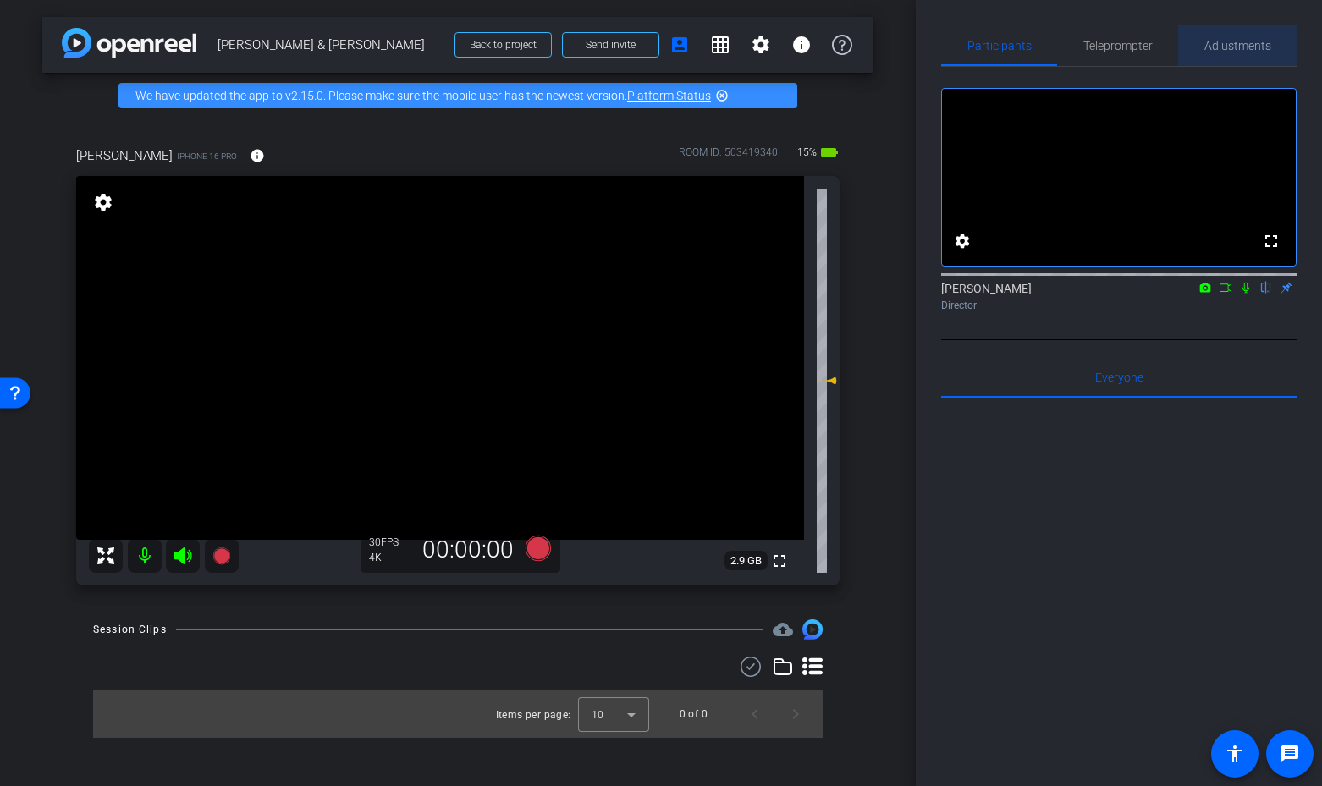
click at [1249, 40] on span "Adjustments" at bounding box center [1237, 46] width 67 height 12
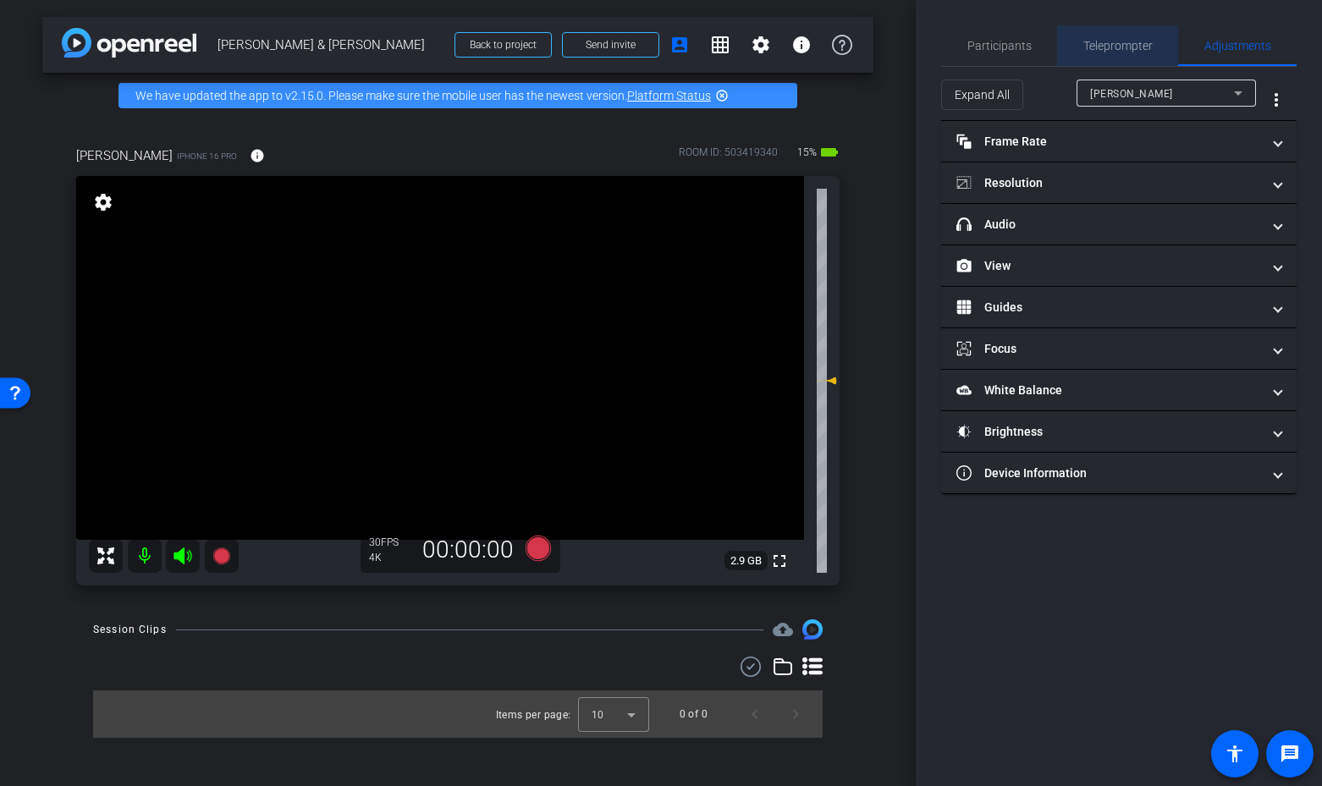
click at [1084, 44] on span "Teleprompter" at bounding box center [1117, 46] width 69 height 12
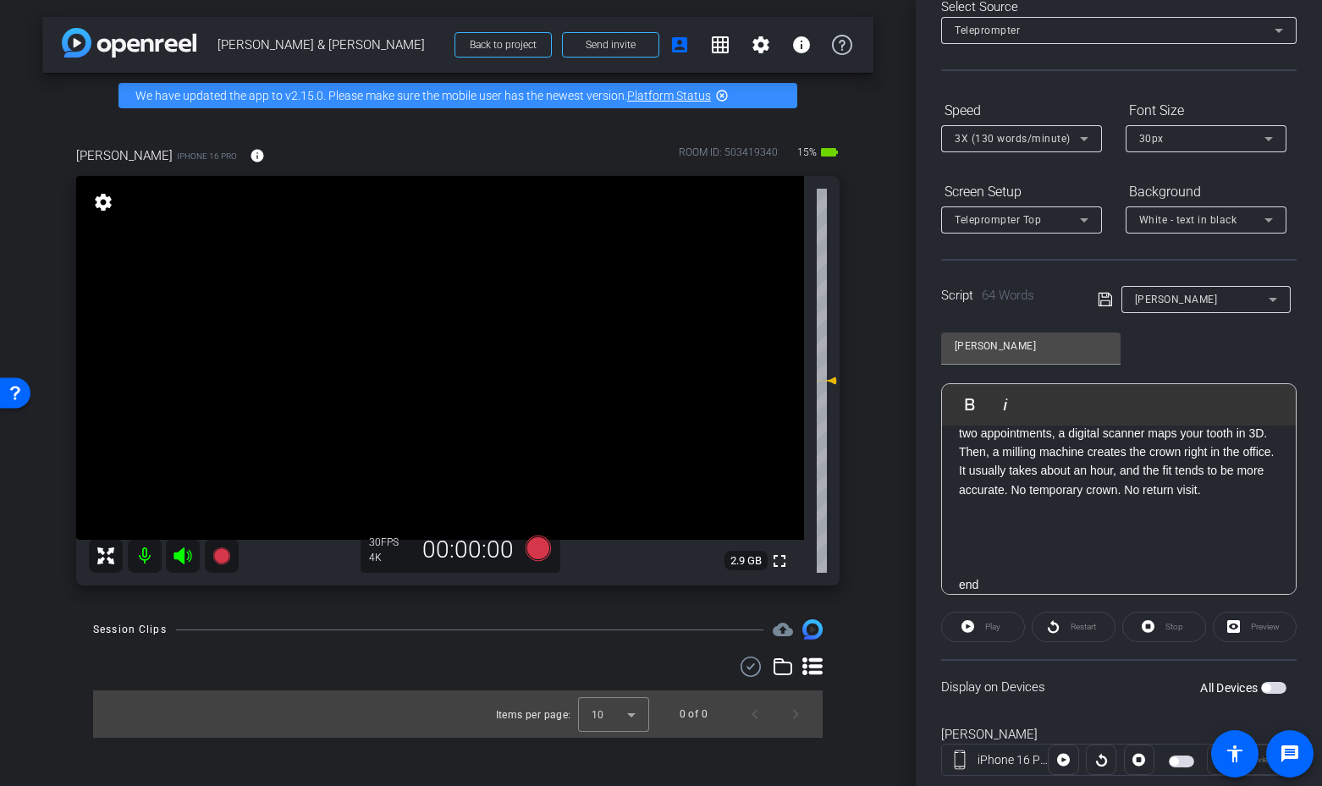
scroll to position [96, 0]
click at [542, 551] on icon at bounding box center [537, 548] width 25 height 25
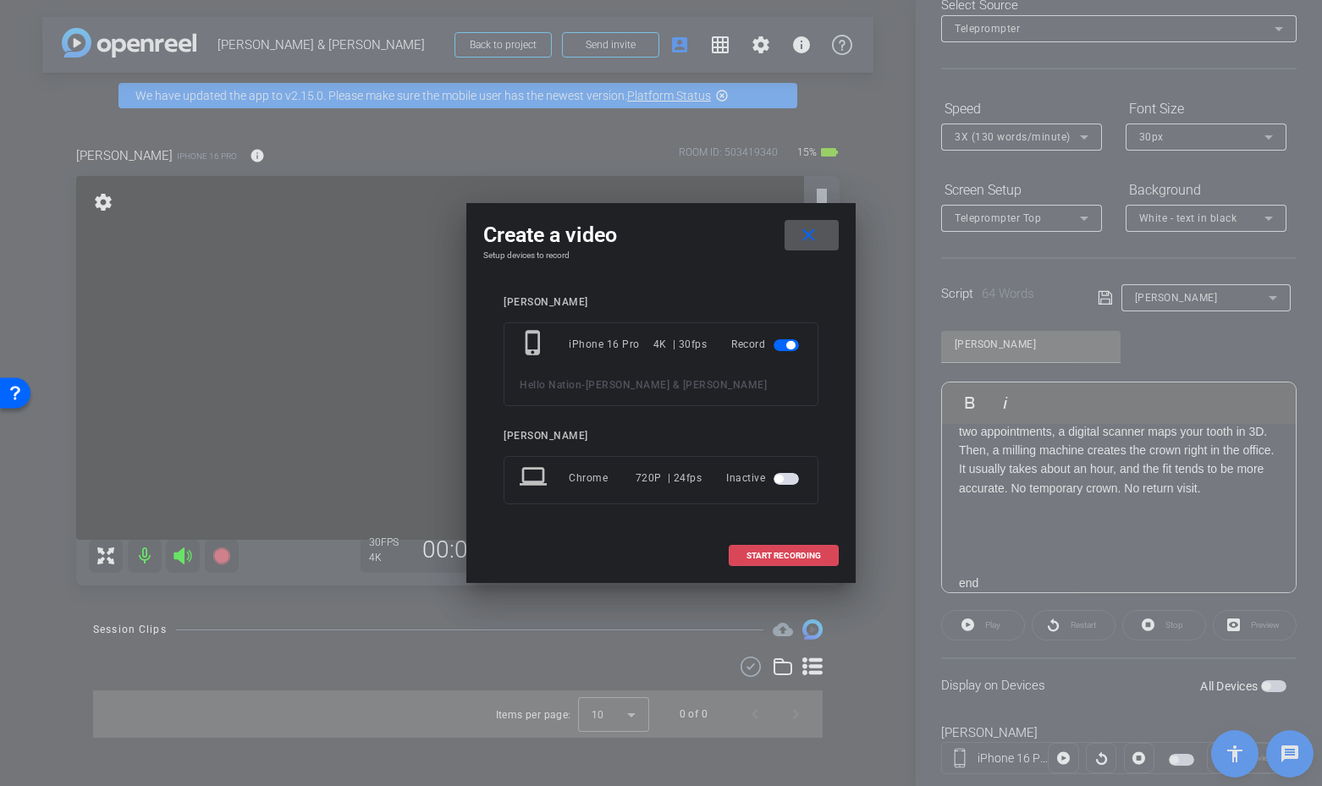
click at [778, 559] on span "START RECORDING" at bounding box center [783, 556] width 74 height 8
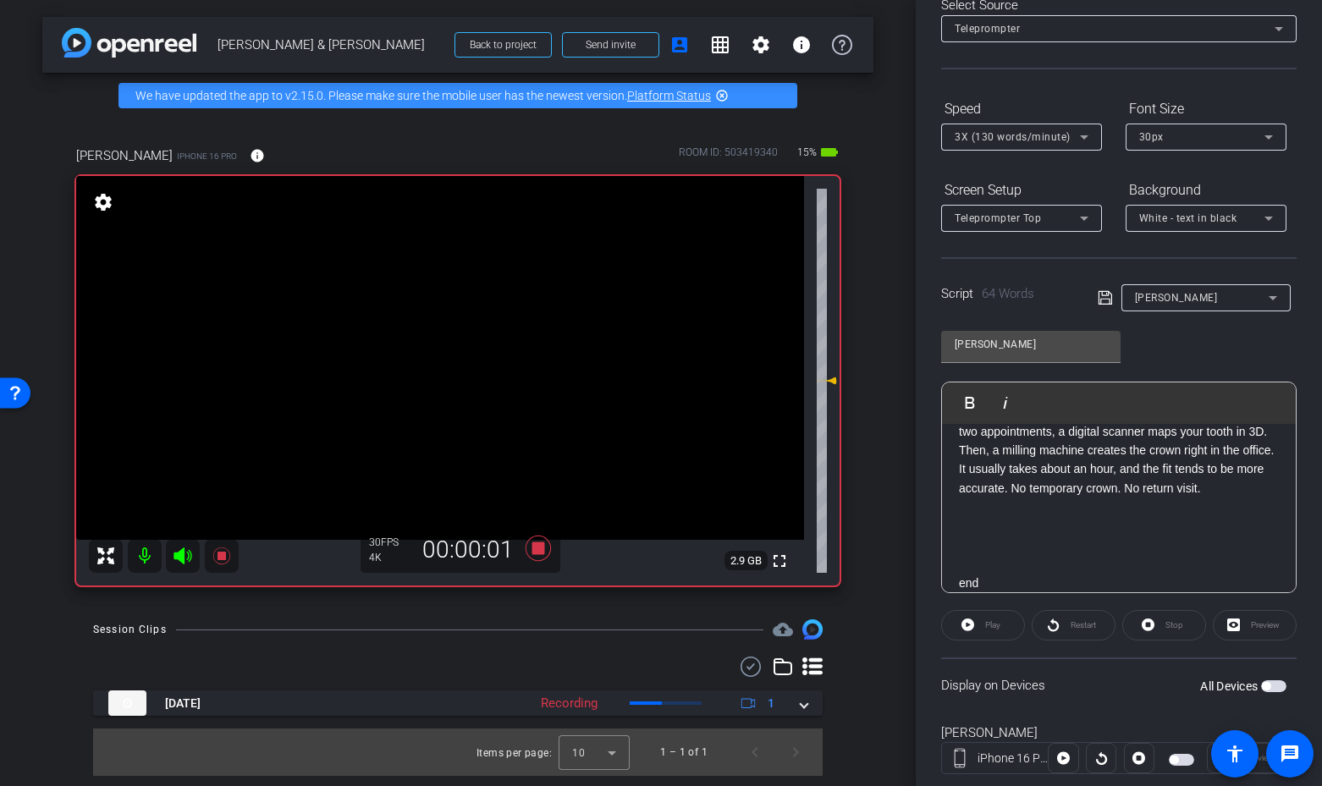
click at [182, 555] on icon at bounding box center [182, 555] width 18 height 17
click at [183, 554] on icon at bounding box center [182, 555] width 18 height 17
click at [223, 556] on icon at bounding box center [220, 555] width 17 height 17
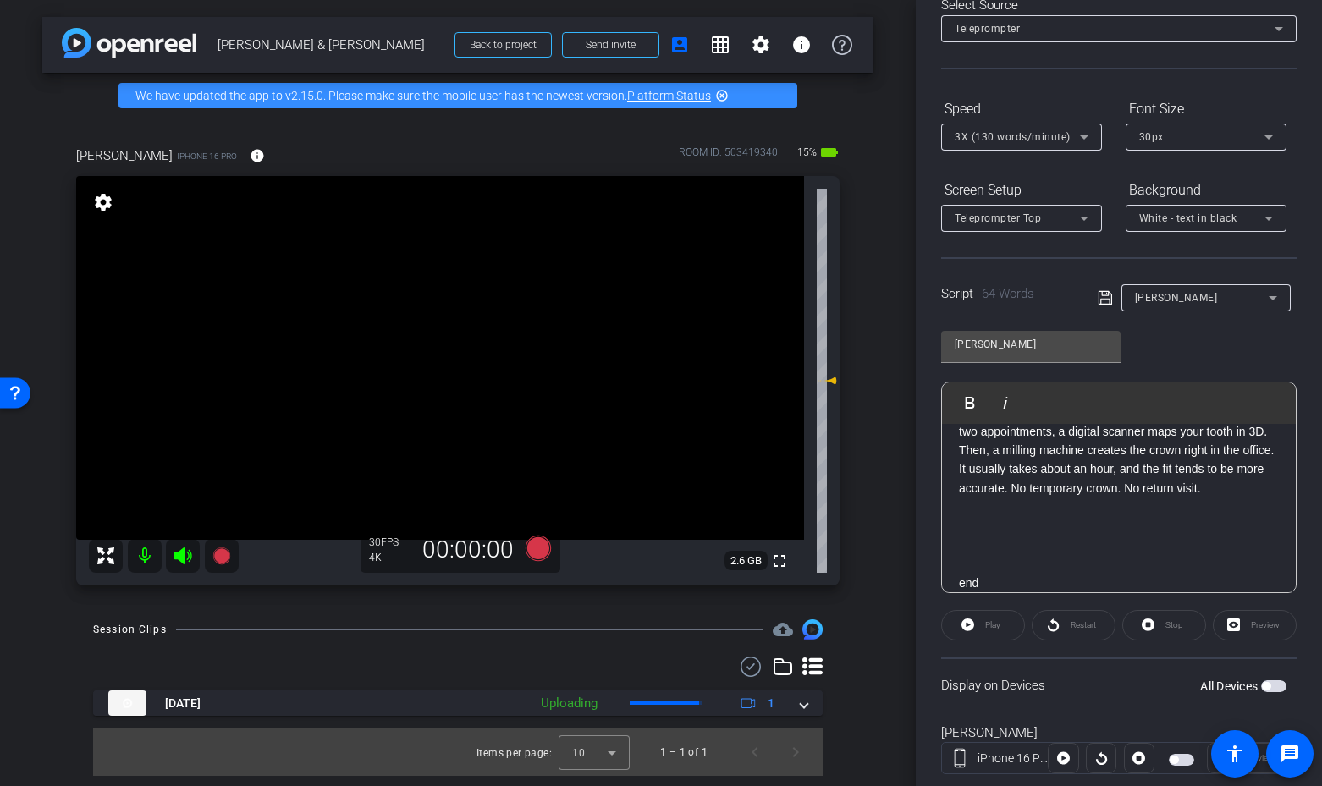
click at [1004, 129] on div "3X (130 words/minute)" at bounding box center [1016, 136] width 125 height 21
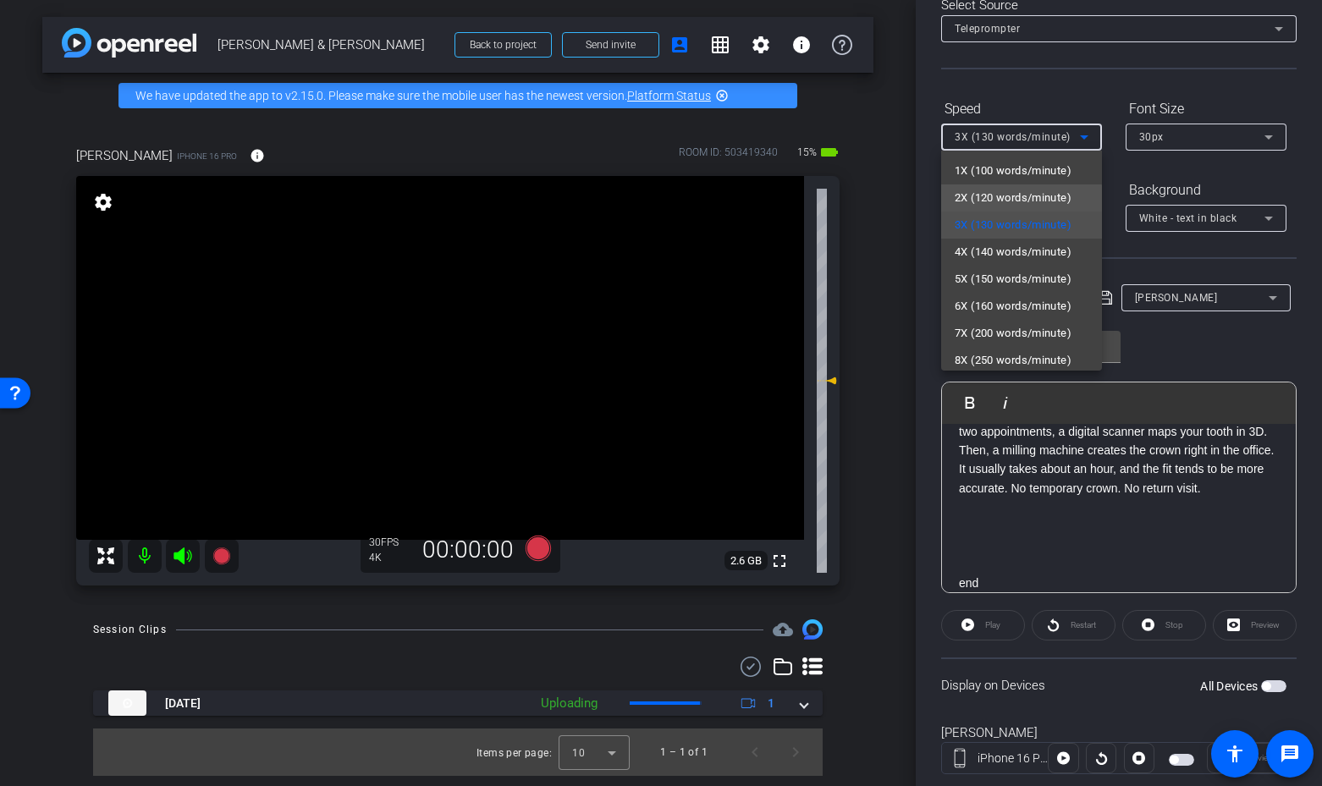
click at [997, 198] on span "2X (120 words/minute)" at bounding box center [1012, 198] width 117 height 20
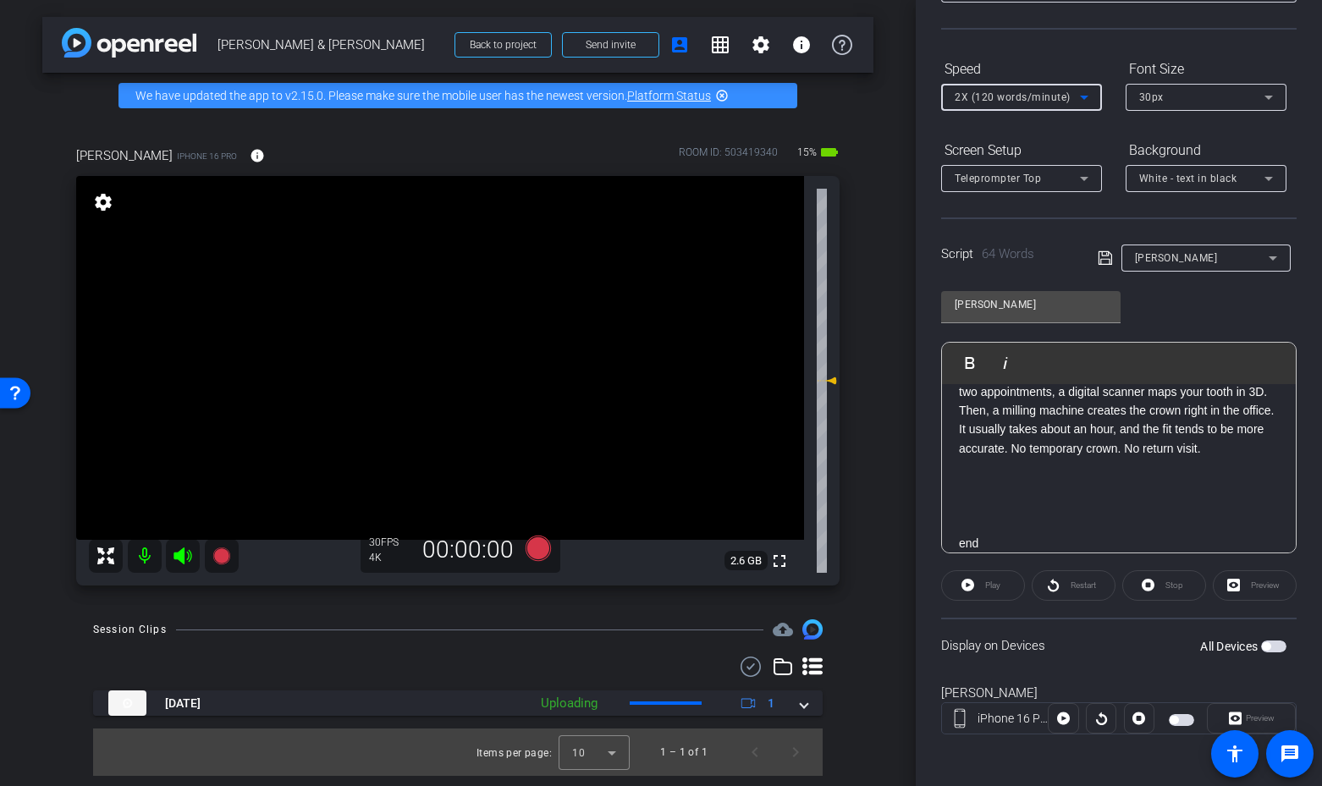
scroll to position [139, 0]
click at [1267, 641] on span "button" at bounding box center [1265, 644] width 8 height 8
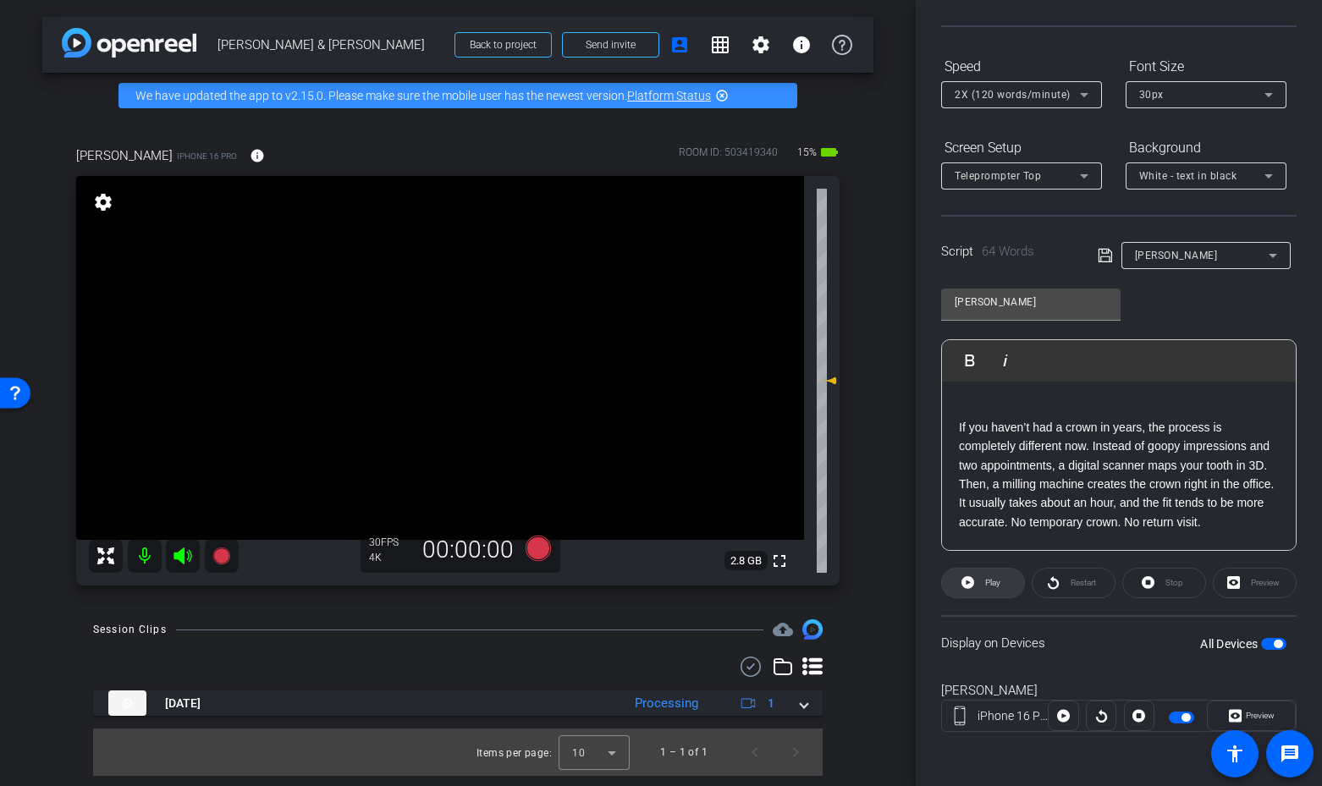
scroll to position [138, 0]
click at [978, 583] on span at bounding box center [983, 583] width 82 height 41
click at [992, 98] on span "2X (120 words/minute)" at bounding box center [1012, 95] width 116 height 12
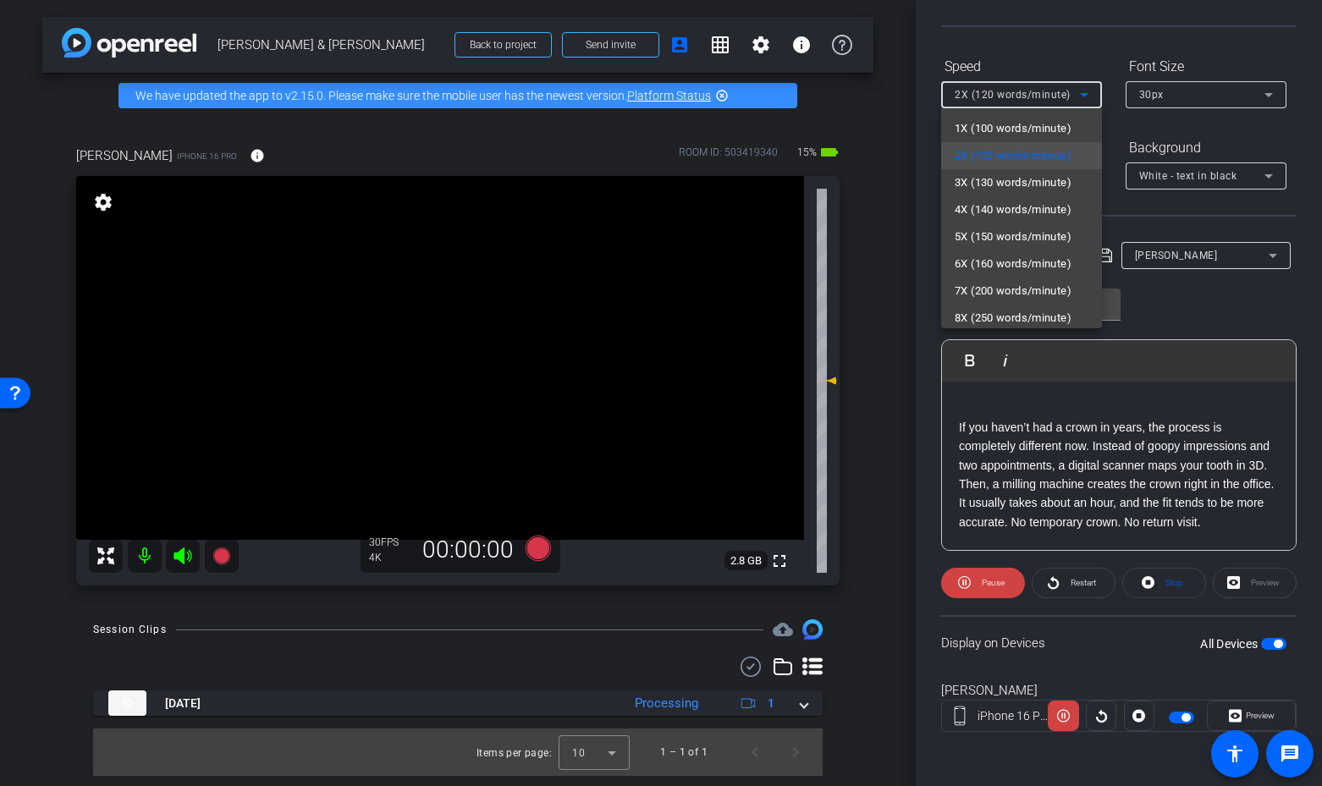
click at [981, 181] on span "3X (130 words/minute)" at bounding box center [1012, 183] width 117 height 20
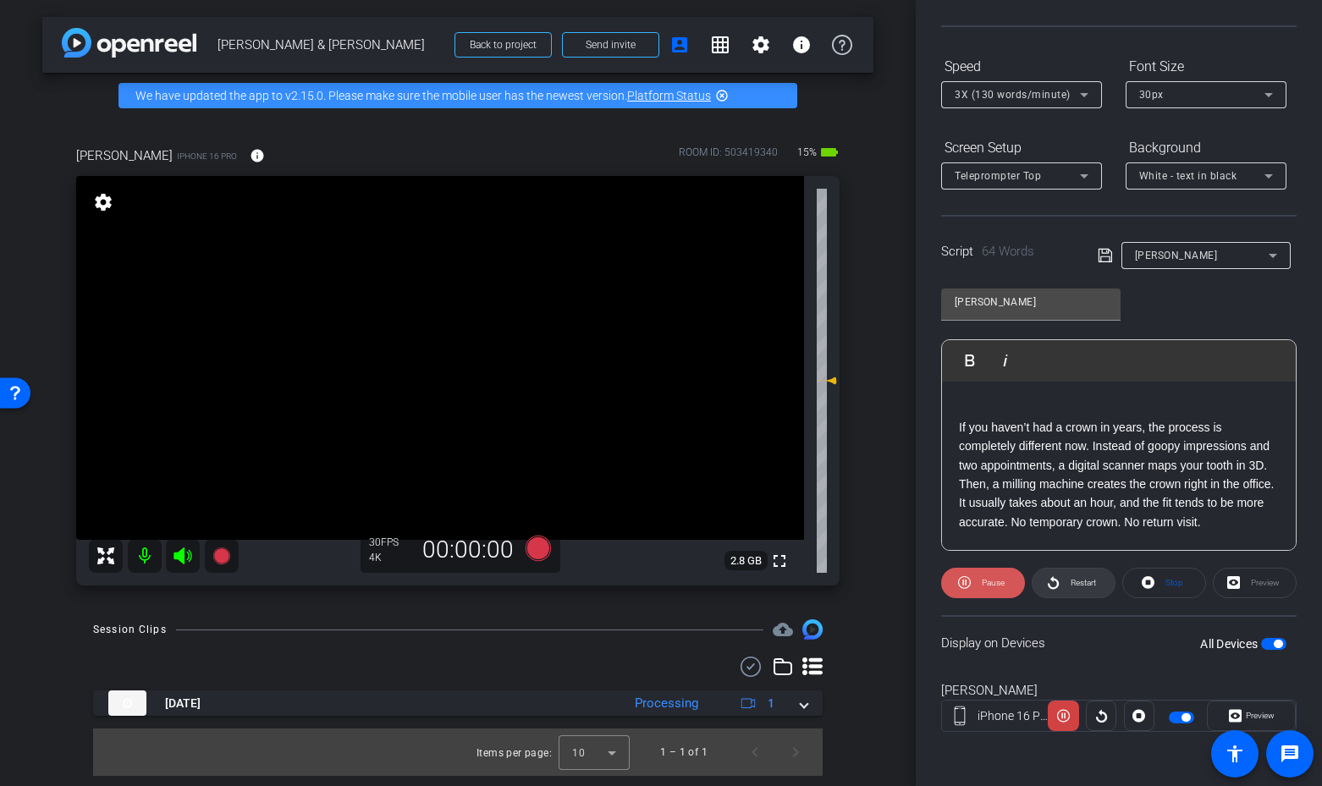
drag, startPoint x: 1009, startPoint y: 591, endPoint x: 1080, endPoint y: 590, distance: 71.1
click at [1010, 591] on span at bounding box center [983, 583] width 84 height 41
click at [1271, 645] on span "button" at bounding box center [1273, 644] width 25 height 12
drag, startPoint x: 1271, startPoint y: 645, endPoint x: 1208, endPoint y: 629, distance: 64.4
click at [1271, 645] on span "button" at bounding box center [1273, 644] width 25 height 12
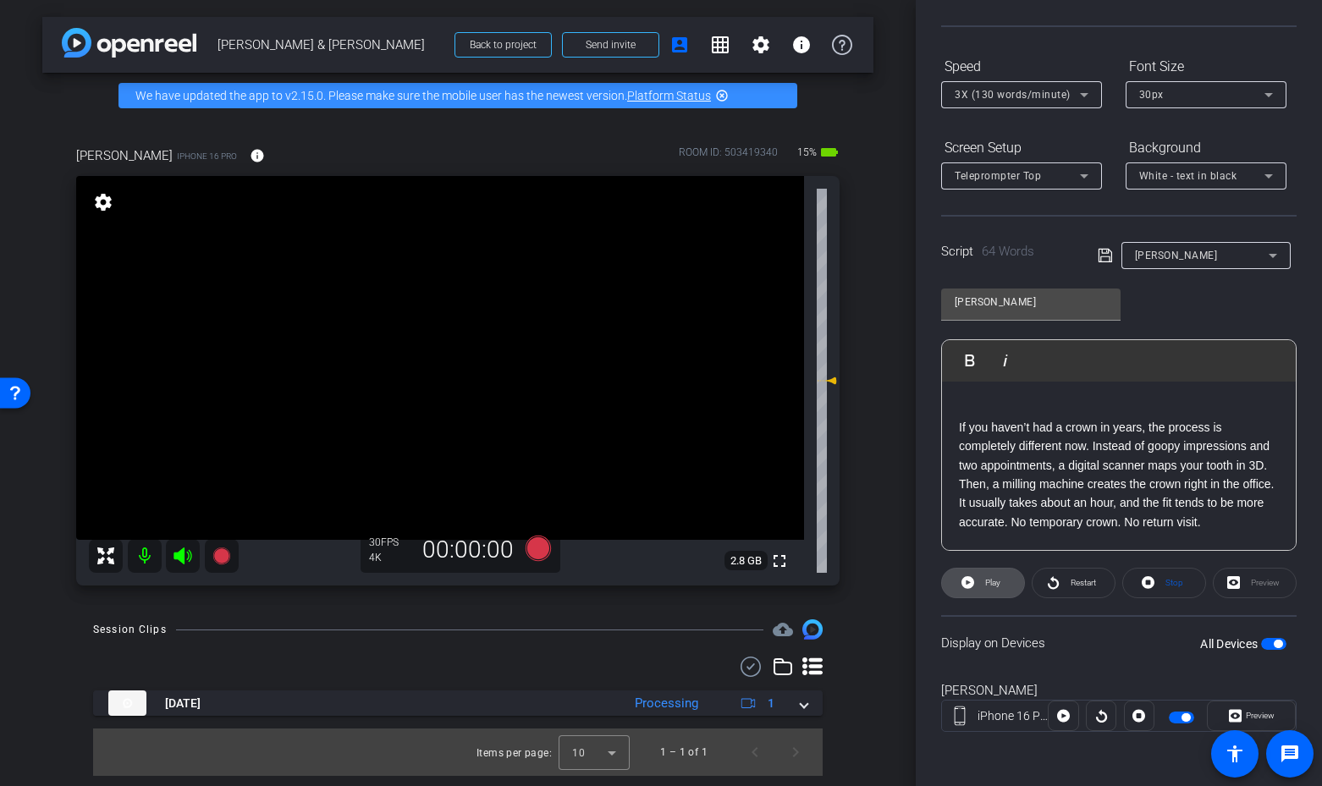
click at [964, 568] on span at bounding box center [983, 583] width 82 height 41
click at [184, 552] on icon at bounding box center [183, 556] width 20 height 20
click at [539, 548] on icon at bounding box center [537, 548] width 25 height 25
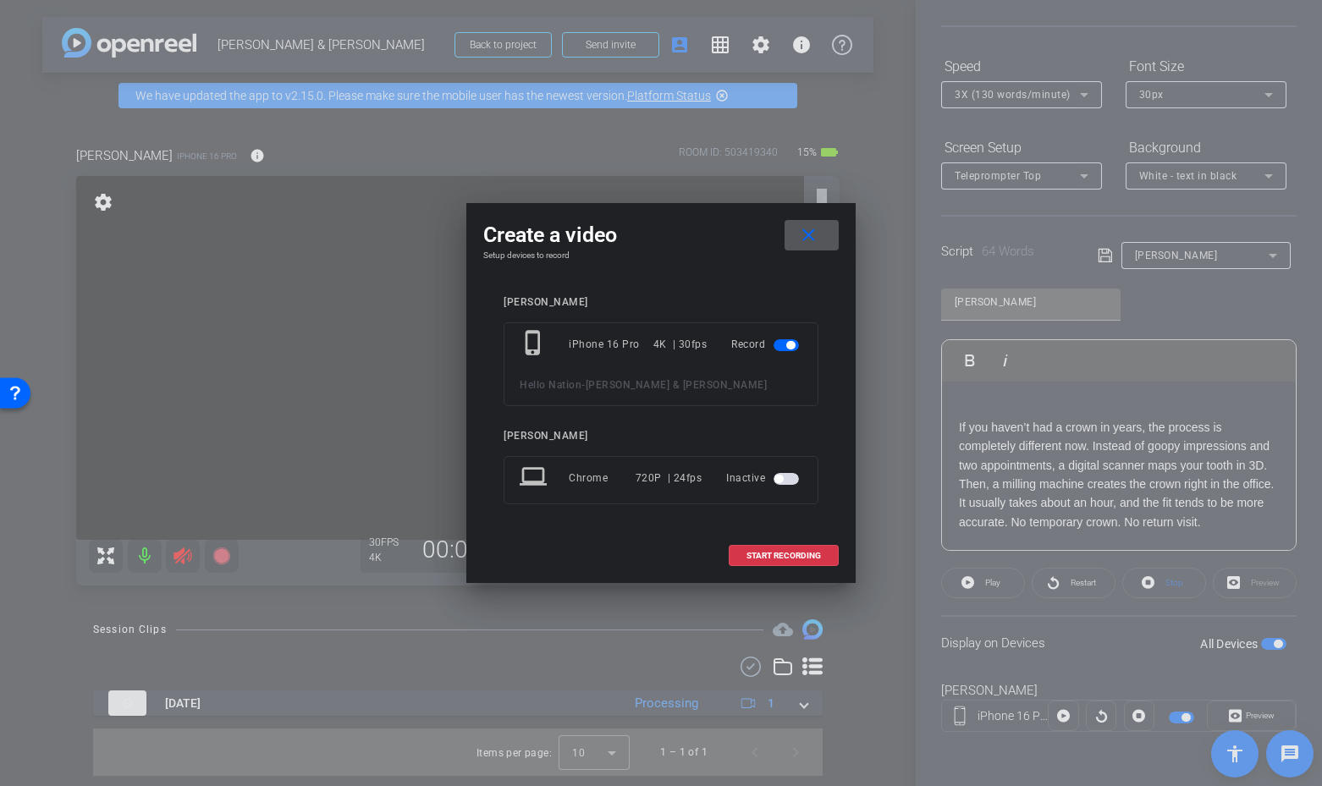
click at [820, 234] on span at bounding box center [811, 235] width 54 height 41
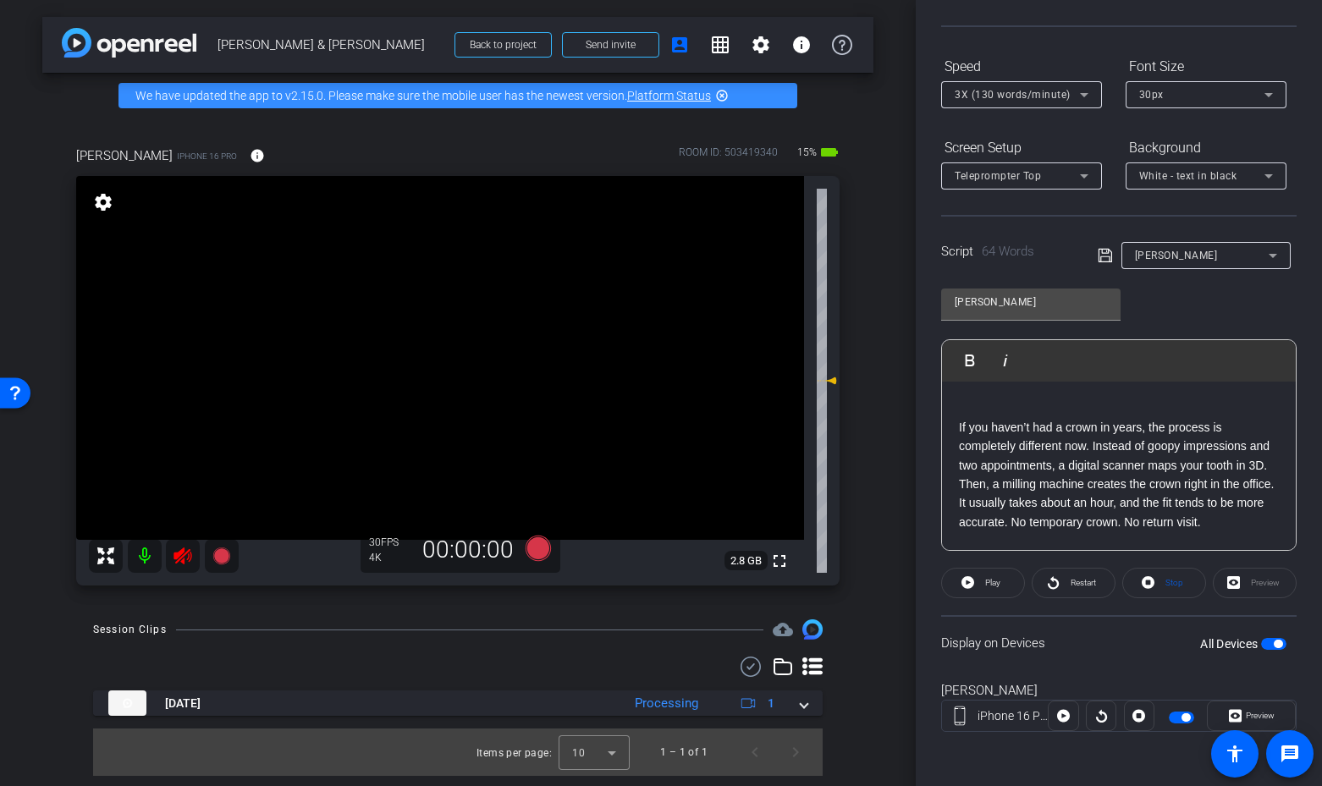
click at [186, 553] on icon at bounding box center [182, 555] width 18 height 17
click at [181, 553] on icon at bounding box center [182, 555] width 18 height 17
click at [541, 548] on icon at bounding box center [537, 548] width 25 height 25
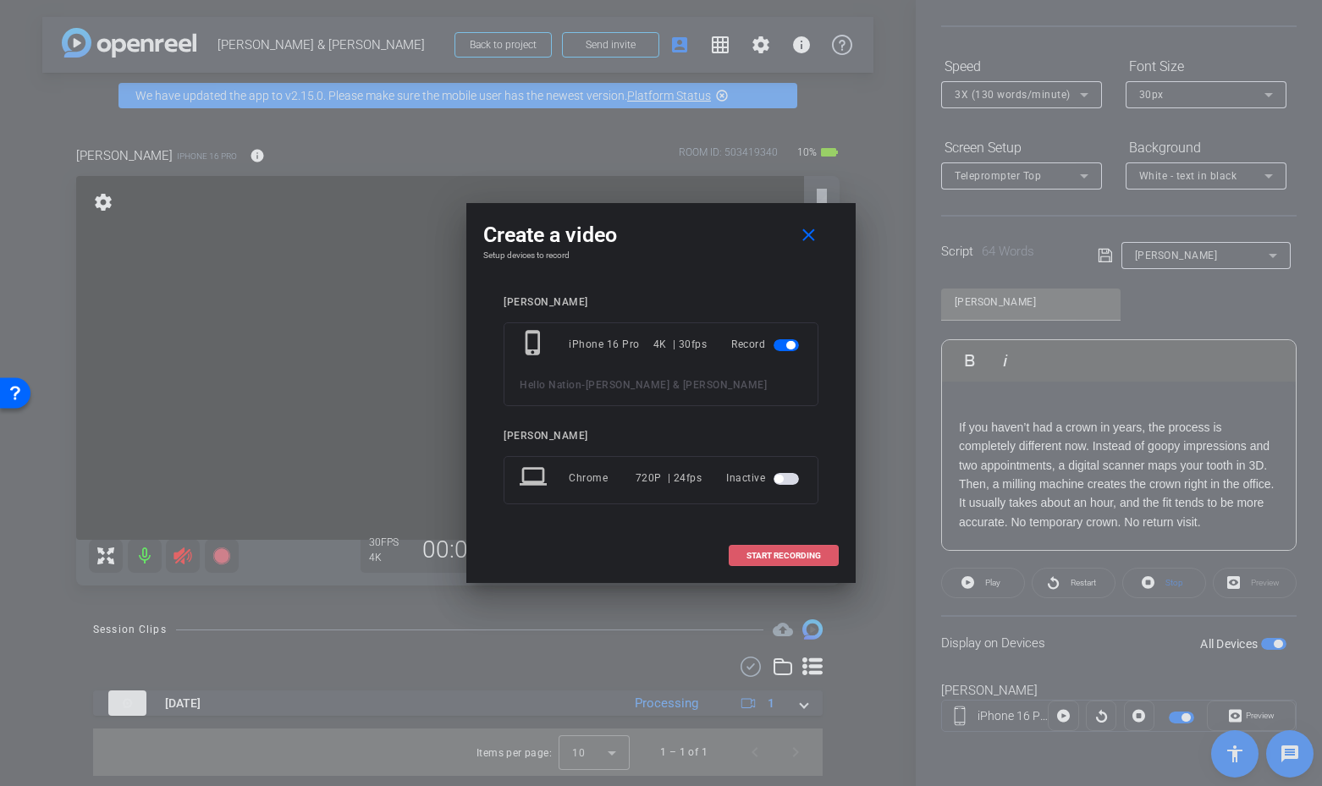
click at [825, 554] on span at bounding box center [783, 556] width 108 height 41
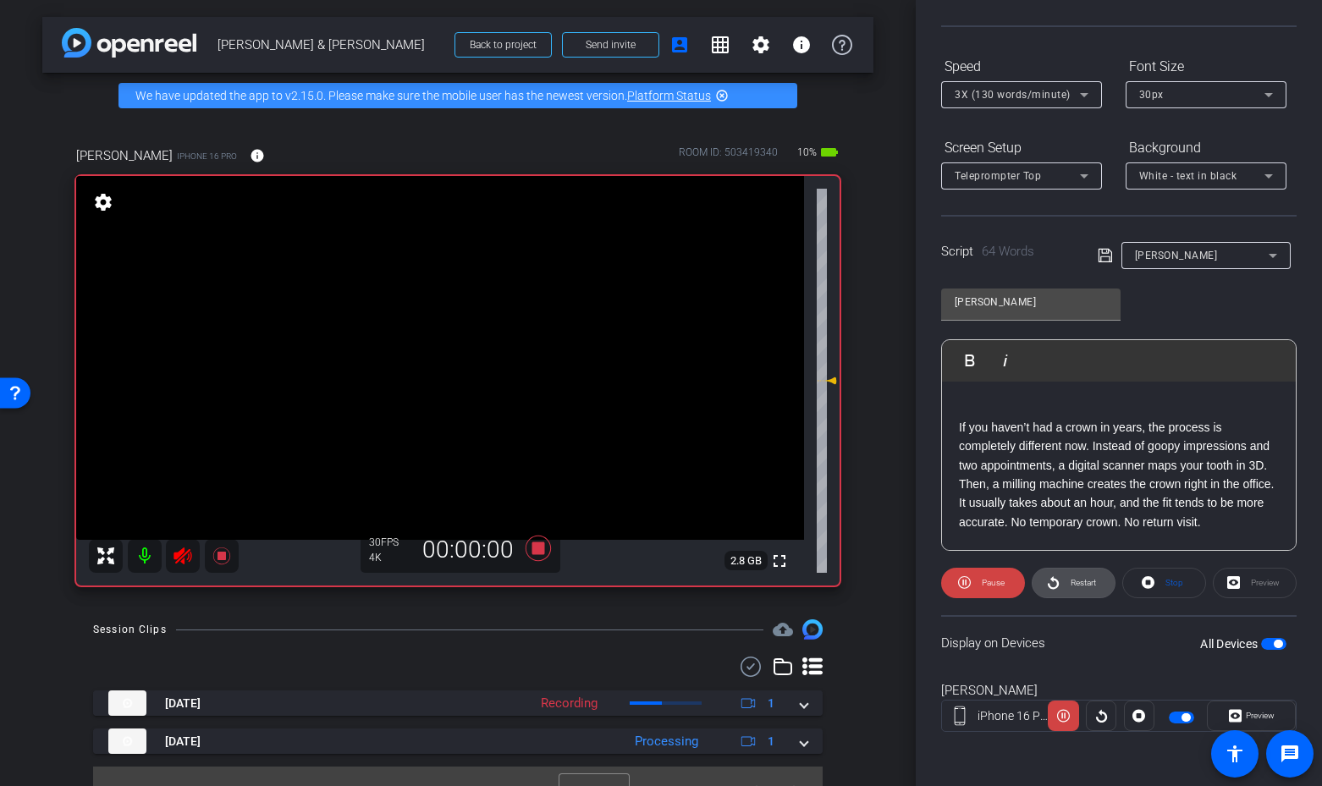
click at [1063, 581] on span at bounding box center [1073, 583] width 82 height 41
click at [1093, 579] on span "Restart" at bounding box center [1082, 582] width 25 height 9
click at [982, 595] on span at bounding box center [983, 583] width 84 height 41
click at [179, 555] on icon at bounding box center [182, 555] width 18 height 17
click at [187, 552] on icon at bounding box center [182, 555] width 18 height 17
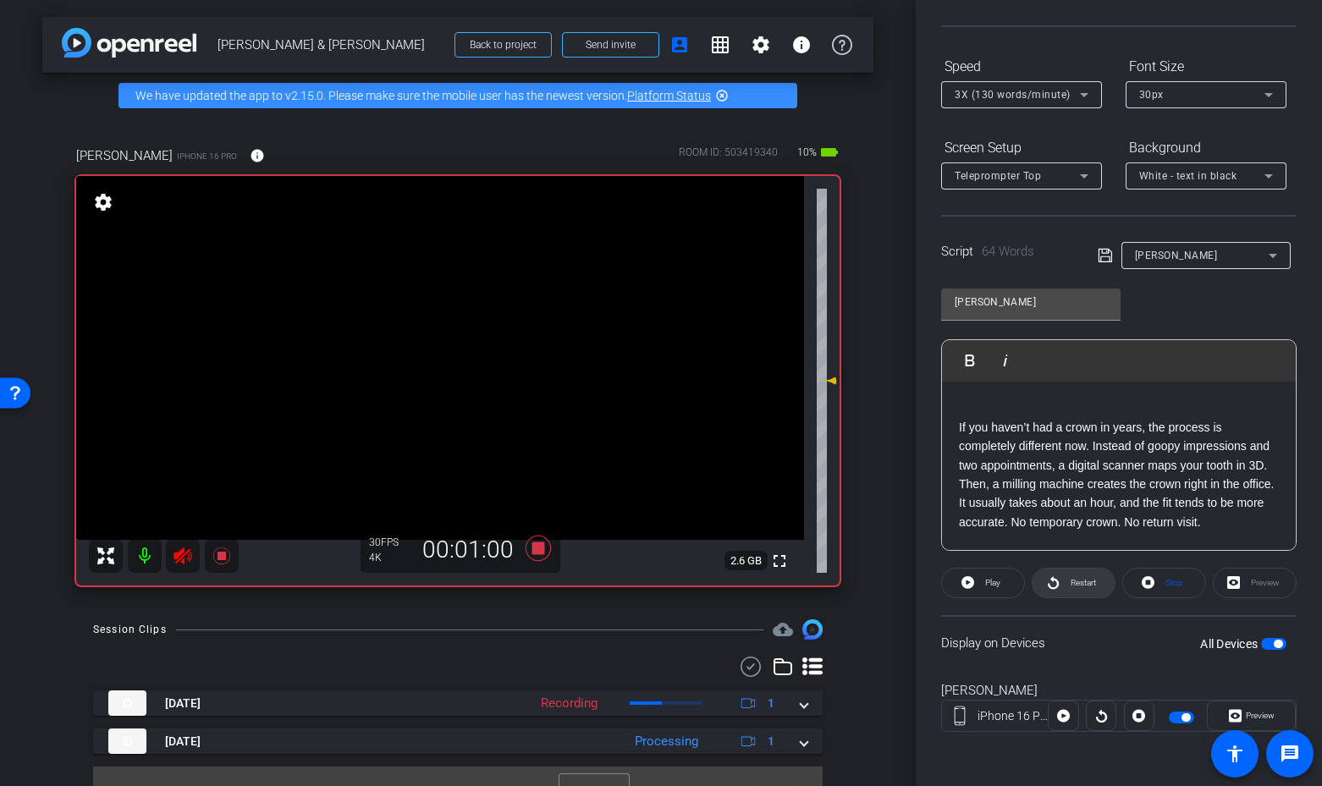
click at [1103, 589] on span at bounding box center [1073, 583] width 82 height 41
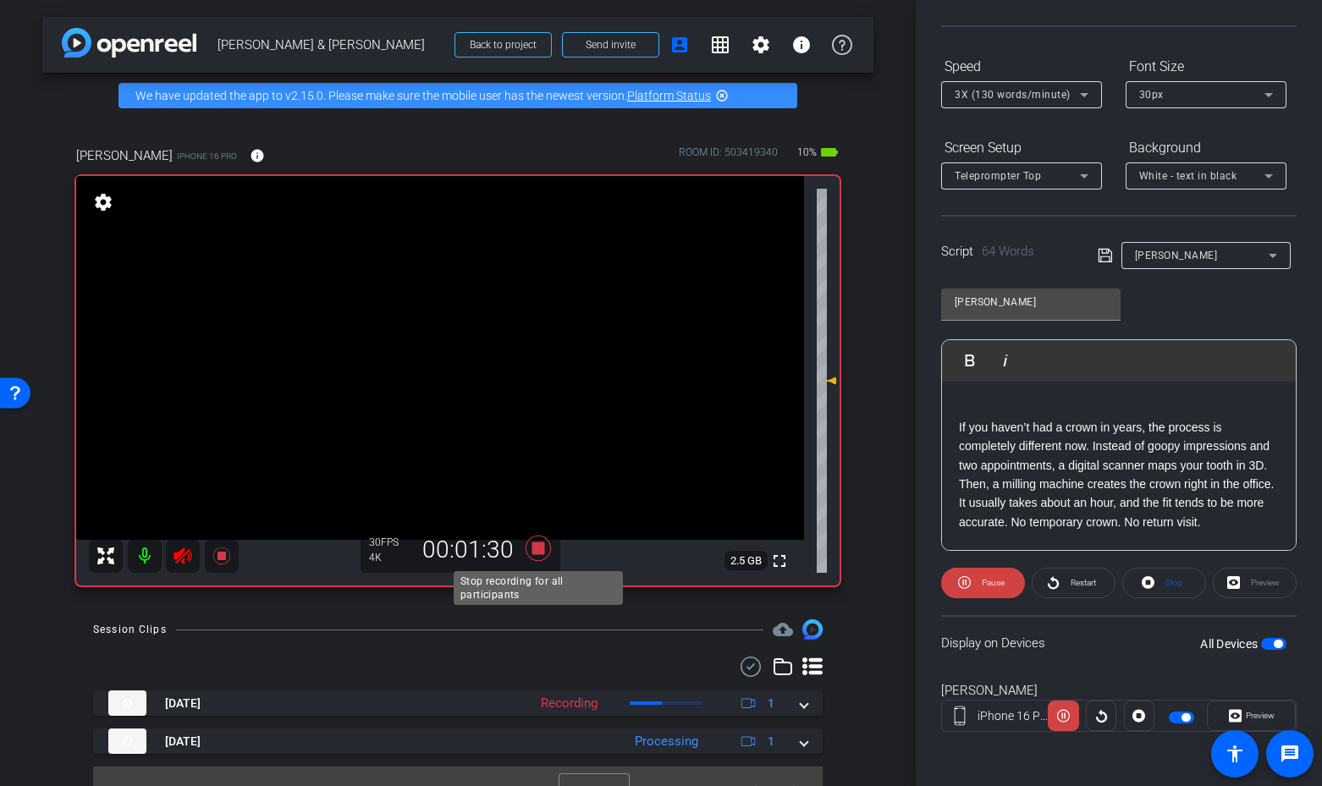
click at [527, 545] on icon at bounding box center [538, 548] width 41 height 30
click at [179, 561] on icon at bounding box center [183, 556] width 20 height 20
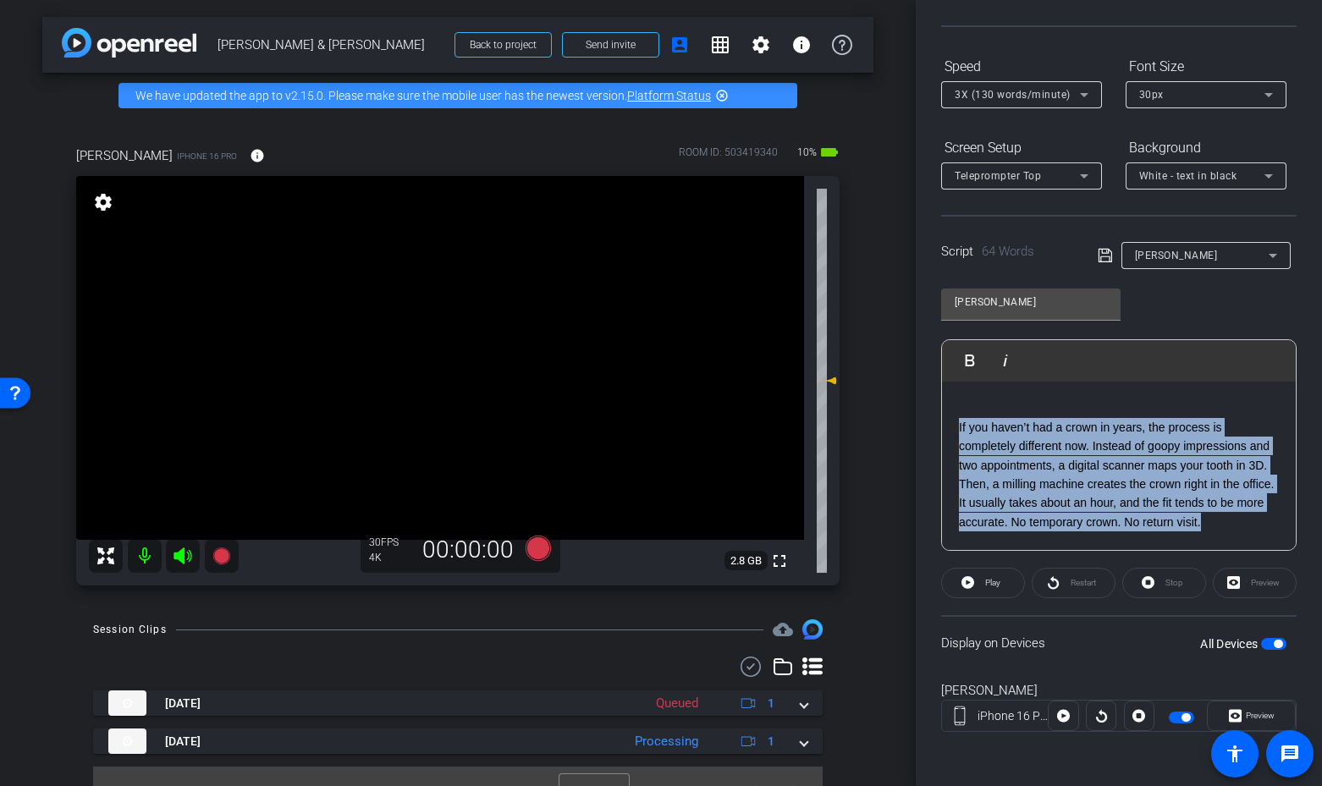
drag, startPoint x: 1092, startPoint y: 489, endPoint x: 957, endPoint y: 431, distance: 147.4
click at [957, 431] on div "3 2 1 If you haven’t had a crown in years, the process is completely different …" at bounding box center [1119, 466] width 354 height 356
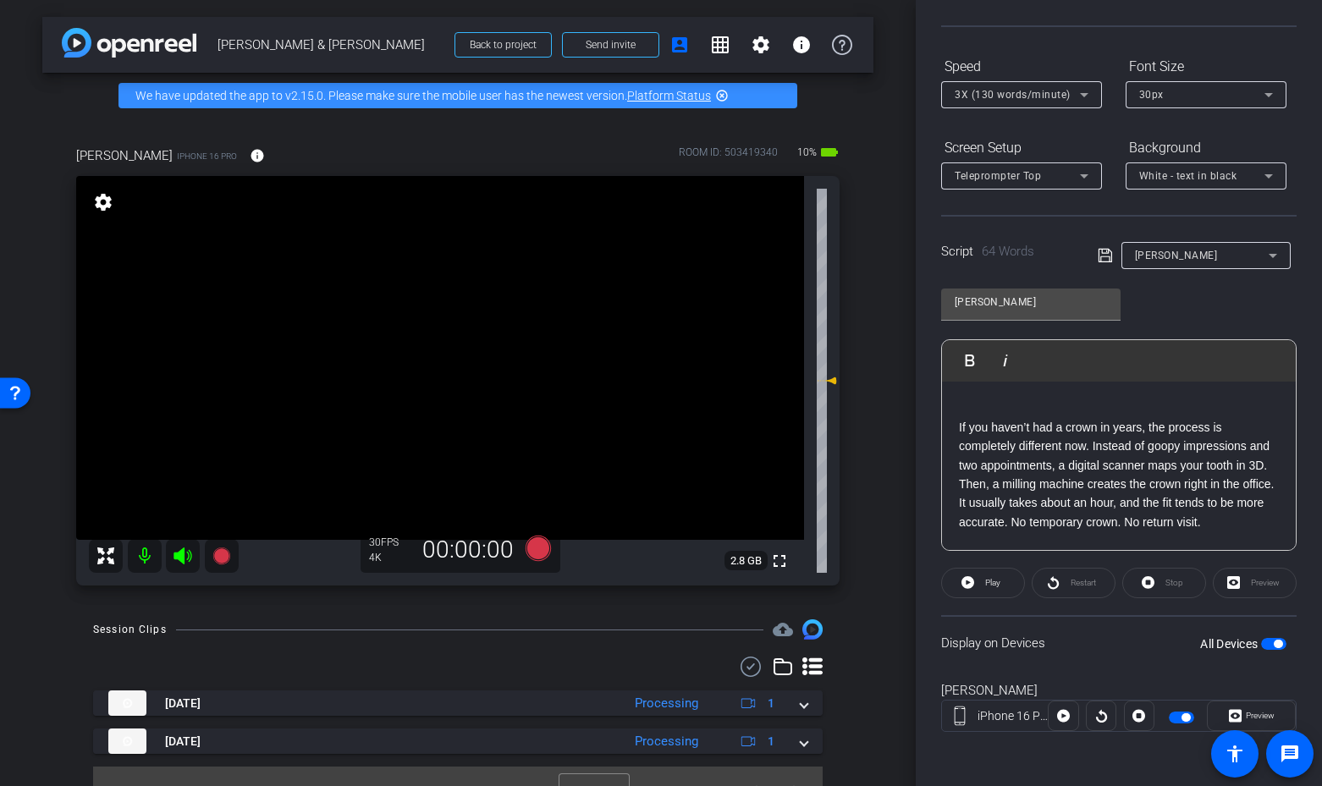
scroll to position [95, 0]
click at [1272, 647] on span "button" at bounding box center [1273, 644] width 25 height 12
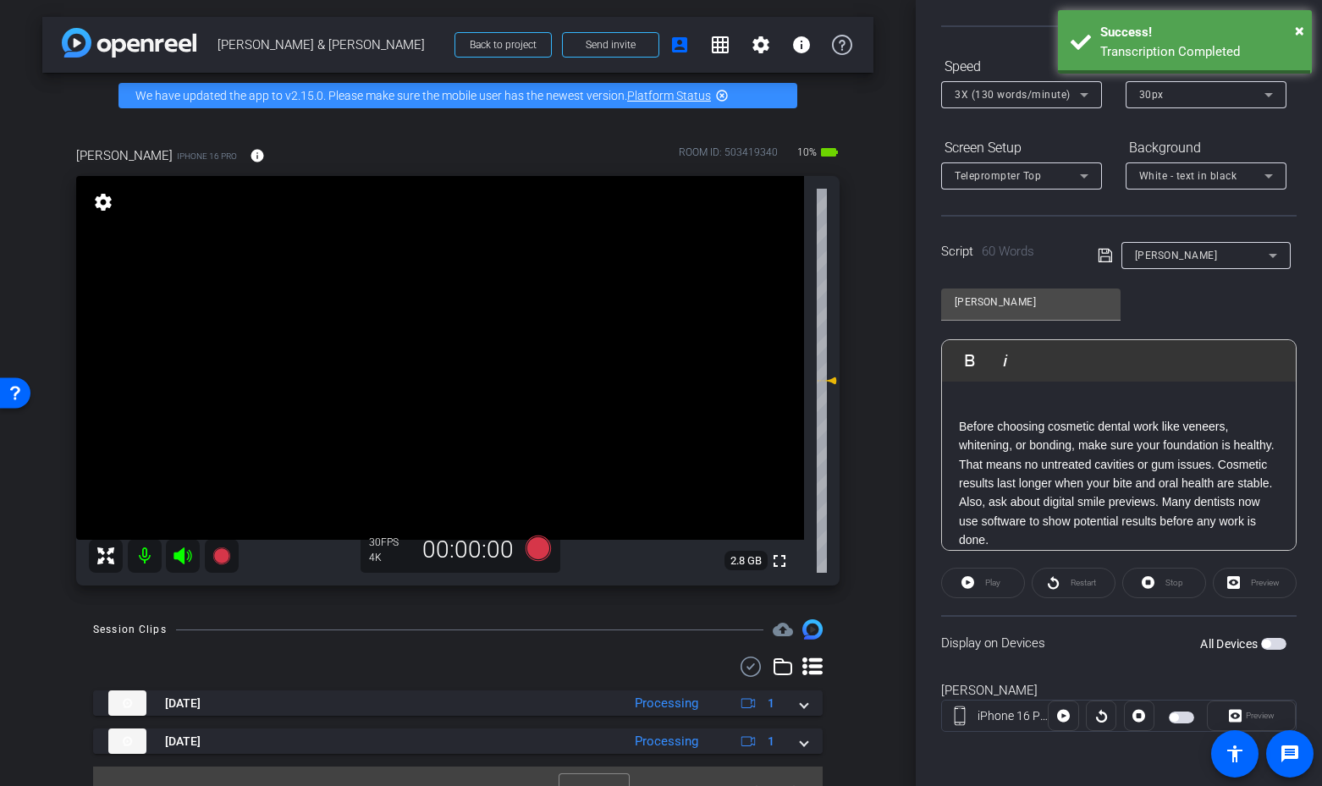
click at [1273, 642] on span "button" at bounding box center [1273, 644] width 25 height 12
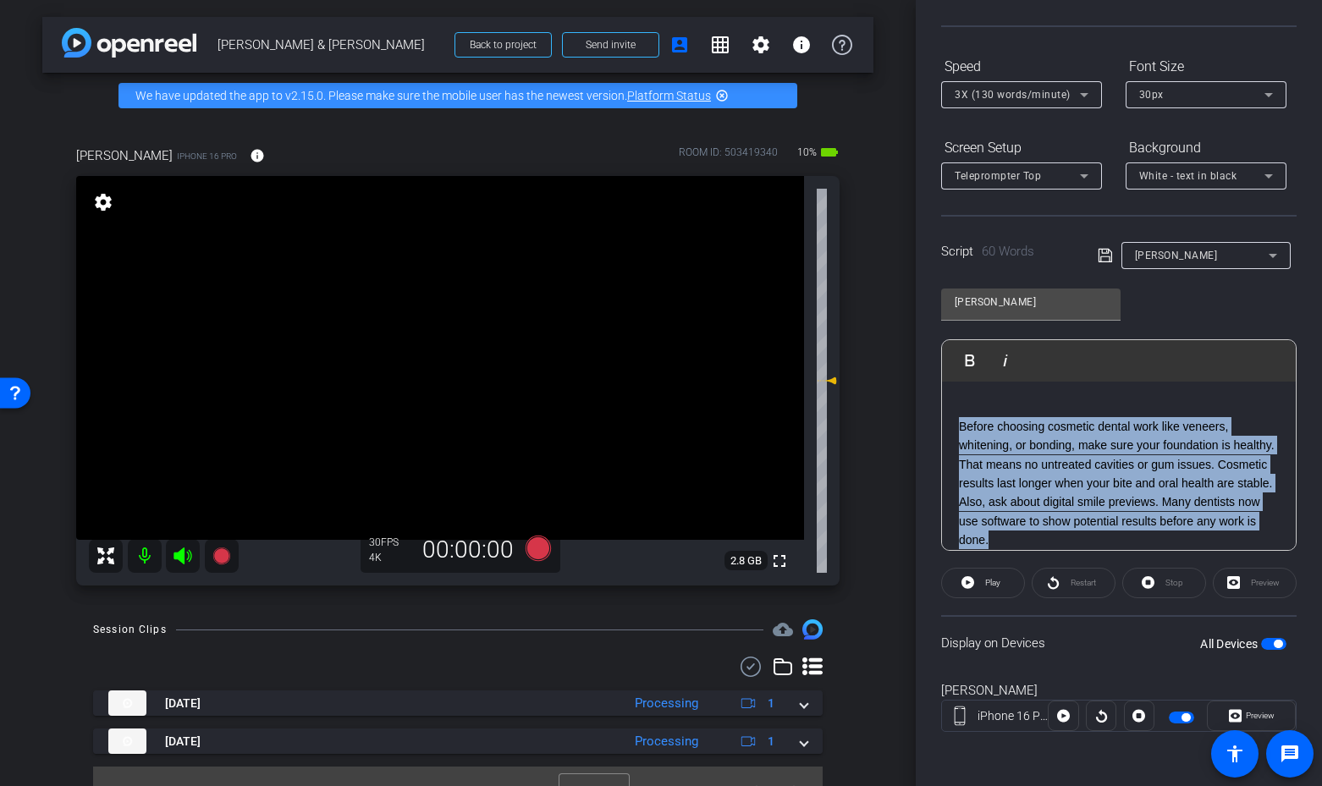
drag, startPoint x: 993, startPoint y: 533, endPoint x: 955, endPoint y: 431, distance: 109.2
click at [955, 431] on div "3 2 1 Before choosing cosmetic dental work like veneers, whitening, or bonding,…" at bounding box center [1119, 474] width 354 height 375
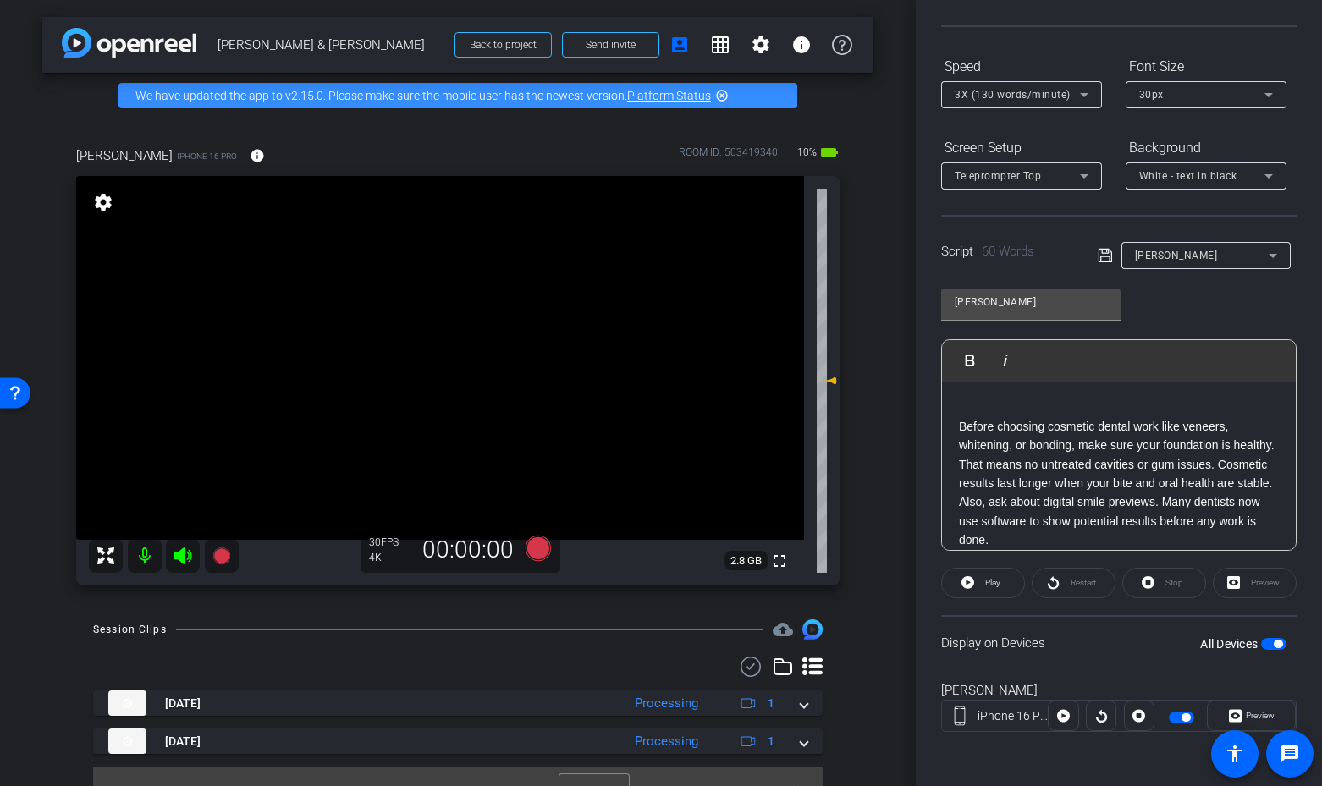
scroll to position [113, 0]
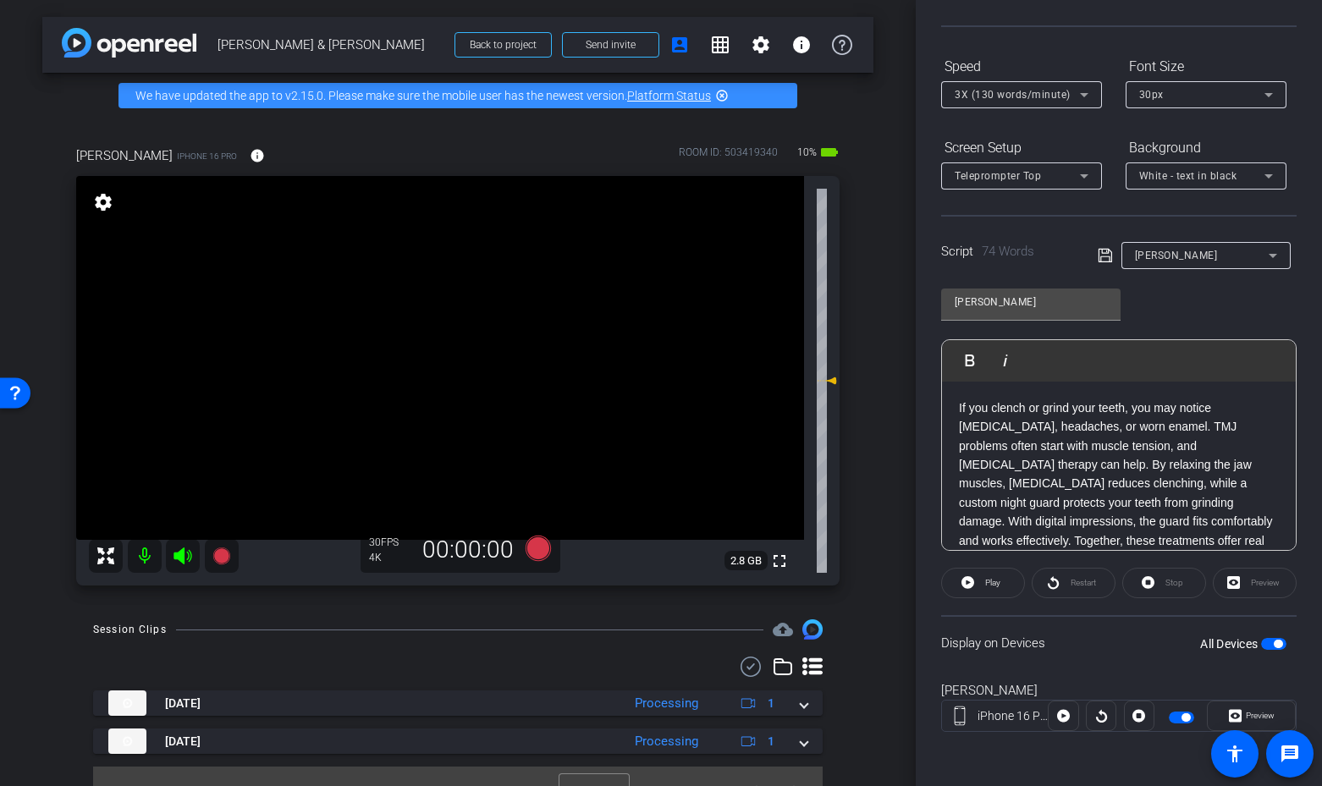
click at [1277, 641] on span "button" at bounding box center [1277, 644] width 8 height 8
click at [1277, 641] on span "button" at bounding box center [1273, 644] width 25 height 12
click at [987, 582] on span "Play" at bounding box center [992, 582] width 15 height 9
click at [537, 544] on icon at bounding box center [537, 548] width 25 height 25
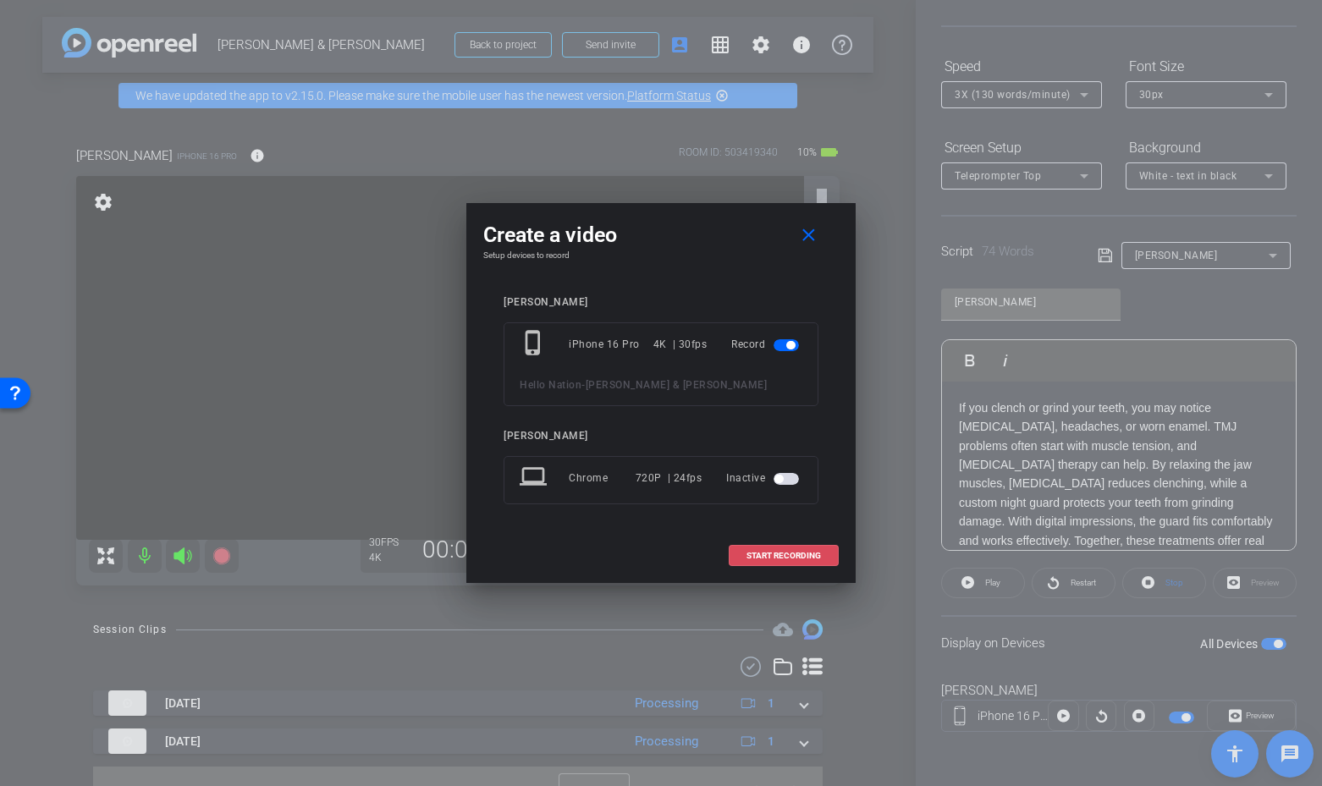
click at [787, 540] on span at bounding box center [783, 556] width 108 height 41
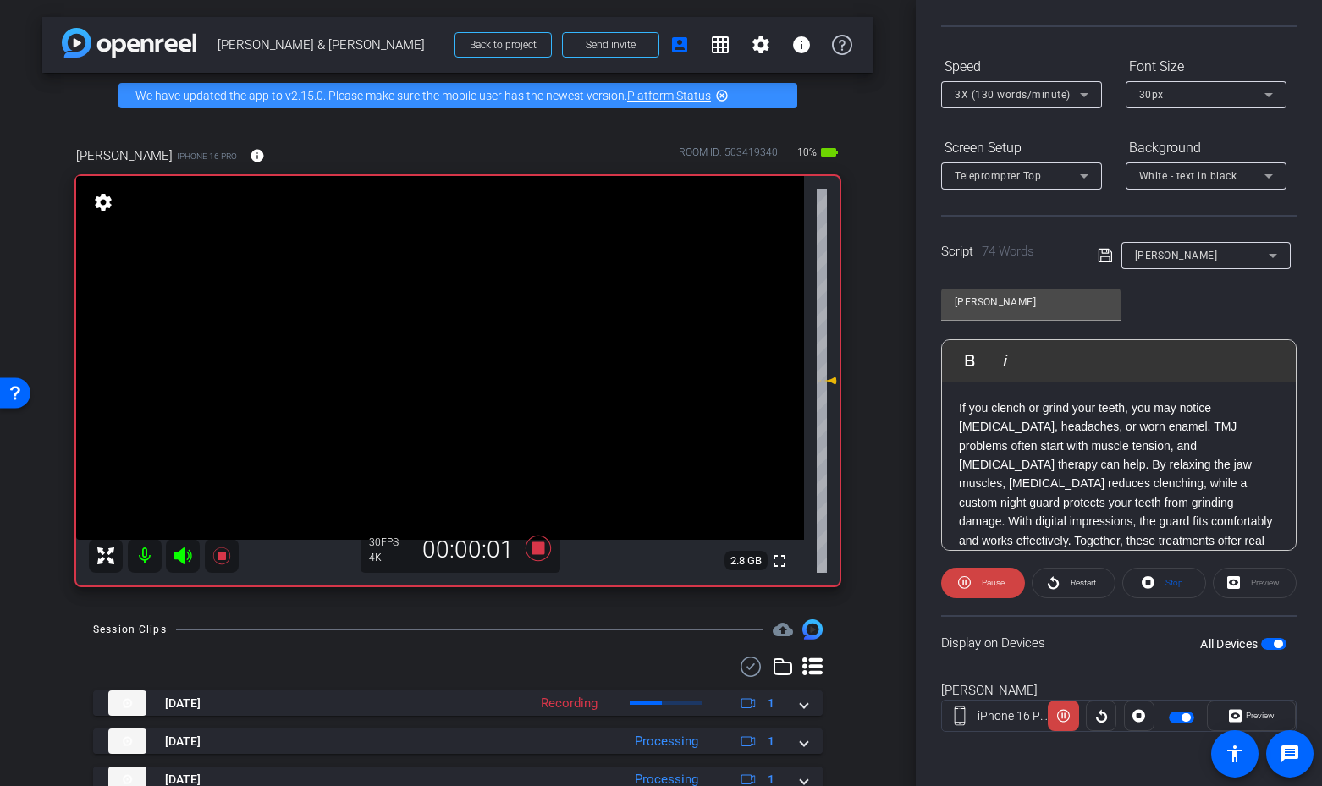
click at [173, 553] on icon at bounding box center [182, 555] width 18 height 17
click at [1076, 583] on span "Restart" at bounding box center [1082, 582] width 25 height 9
click at [1074, 578] on span "Restart" at bounding box center [1082, 582] width 25 height 9
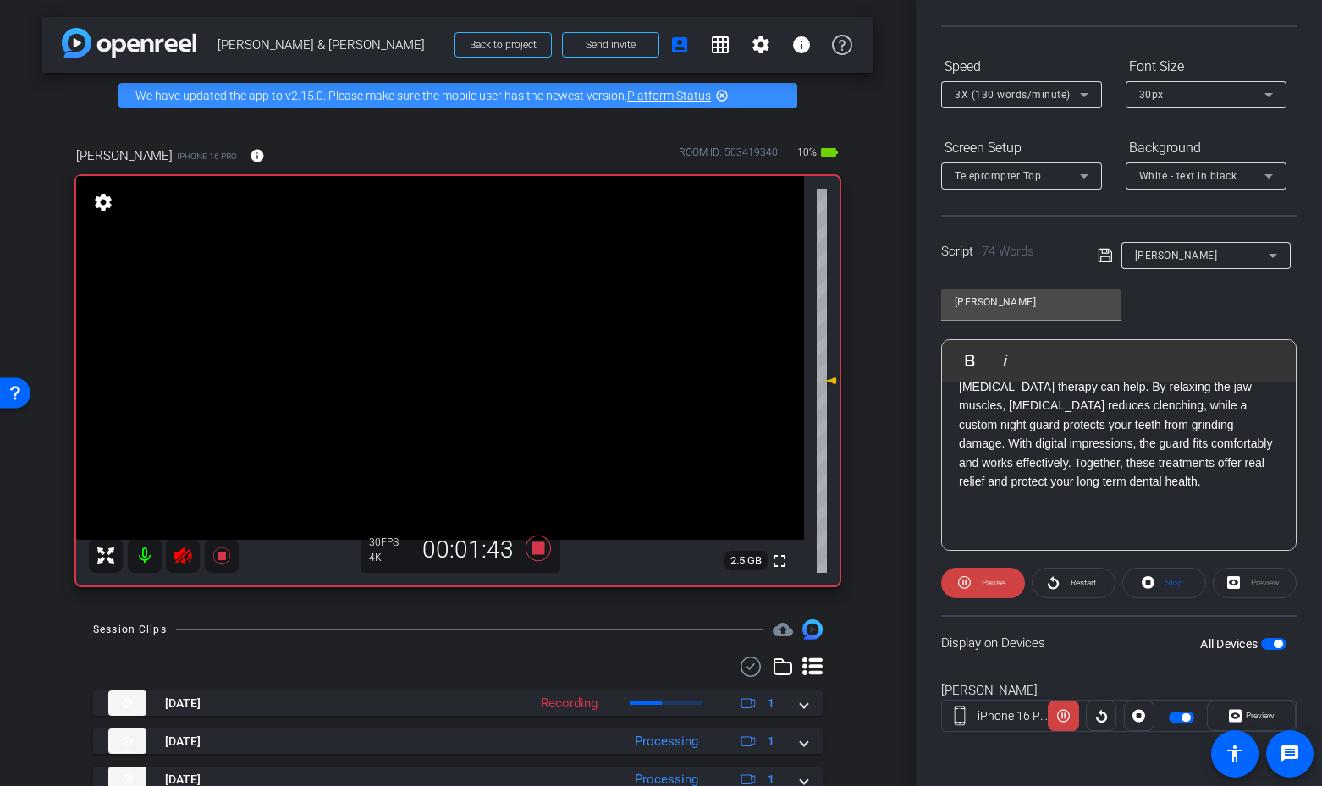
scroll to position [169, 0]
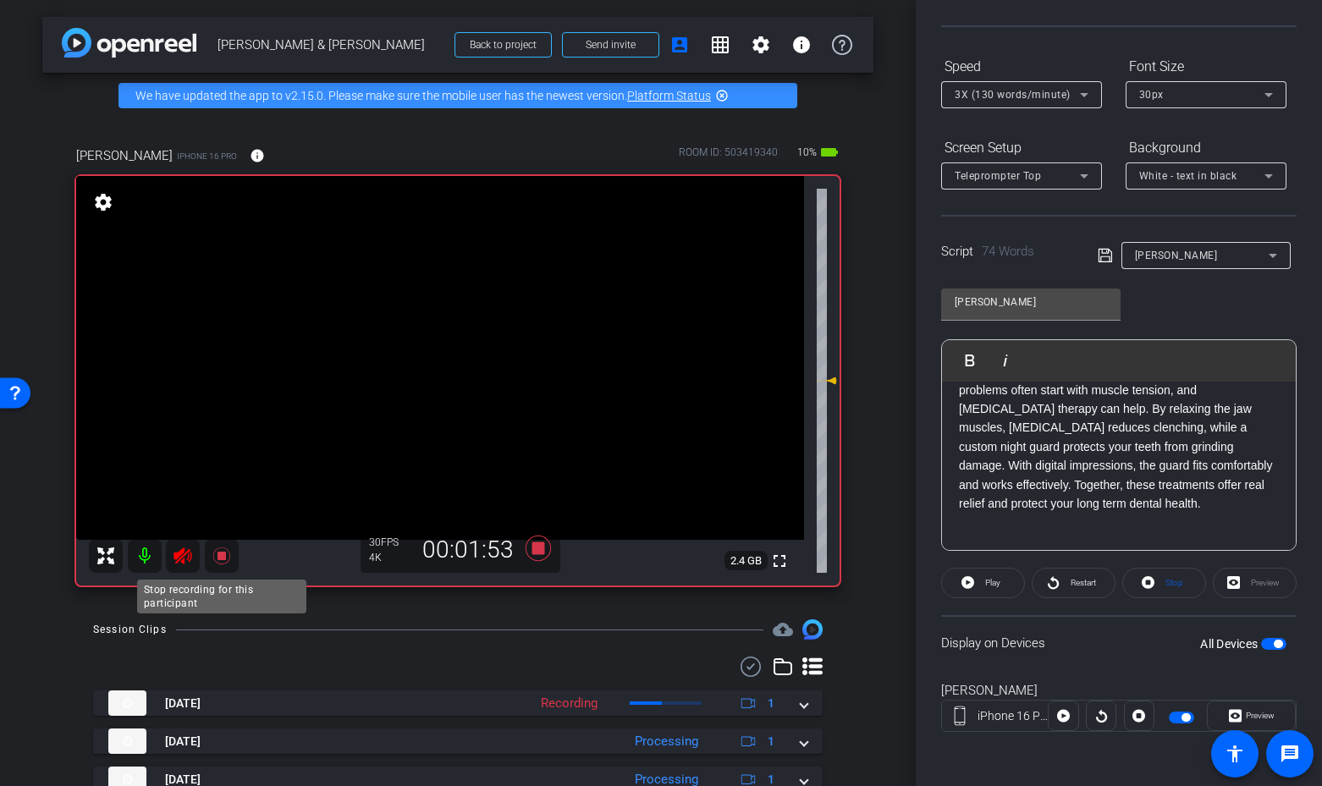
drag, startPoint x: 217, startPoint y: 559, endPoint x: 192, endPoint y: 562, distance: 25.5
click at [217, 559] on icon at bounding box center [220, 555] width 17 height 17
drag, startPoint x: 186, startPoint y: 562, endPoint x: 197, endPoint y: 564, distance: 11.3
click at [189, 562] on icon at bounding box center [183, 556] width 20 height 20
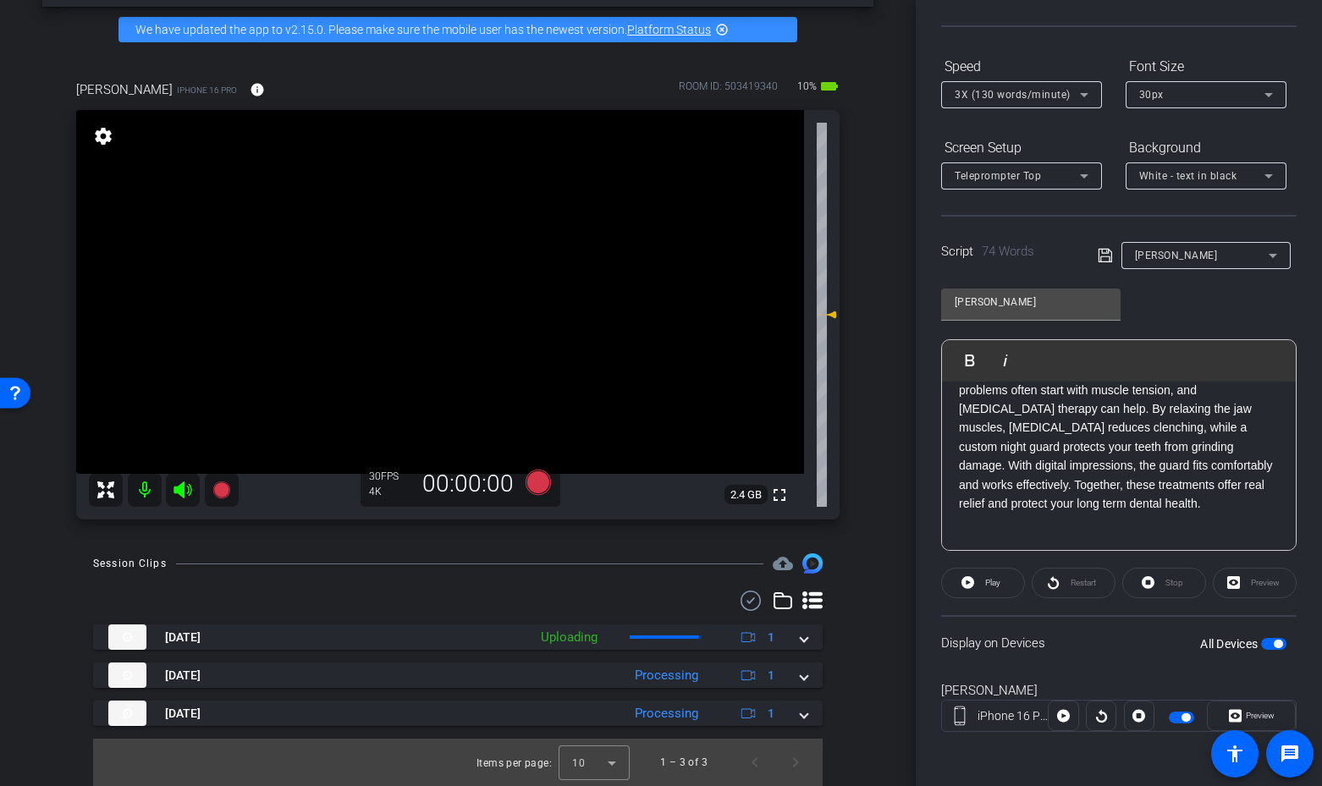
scroll to position [63, 0]
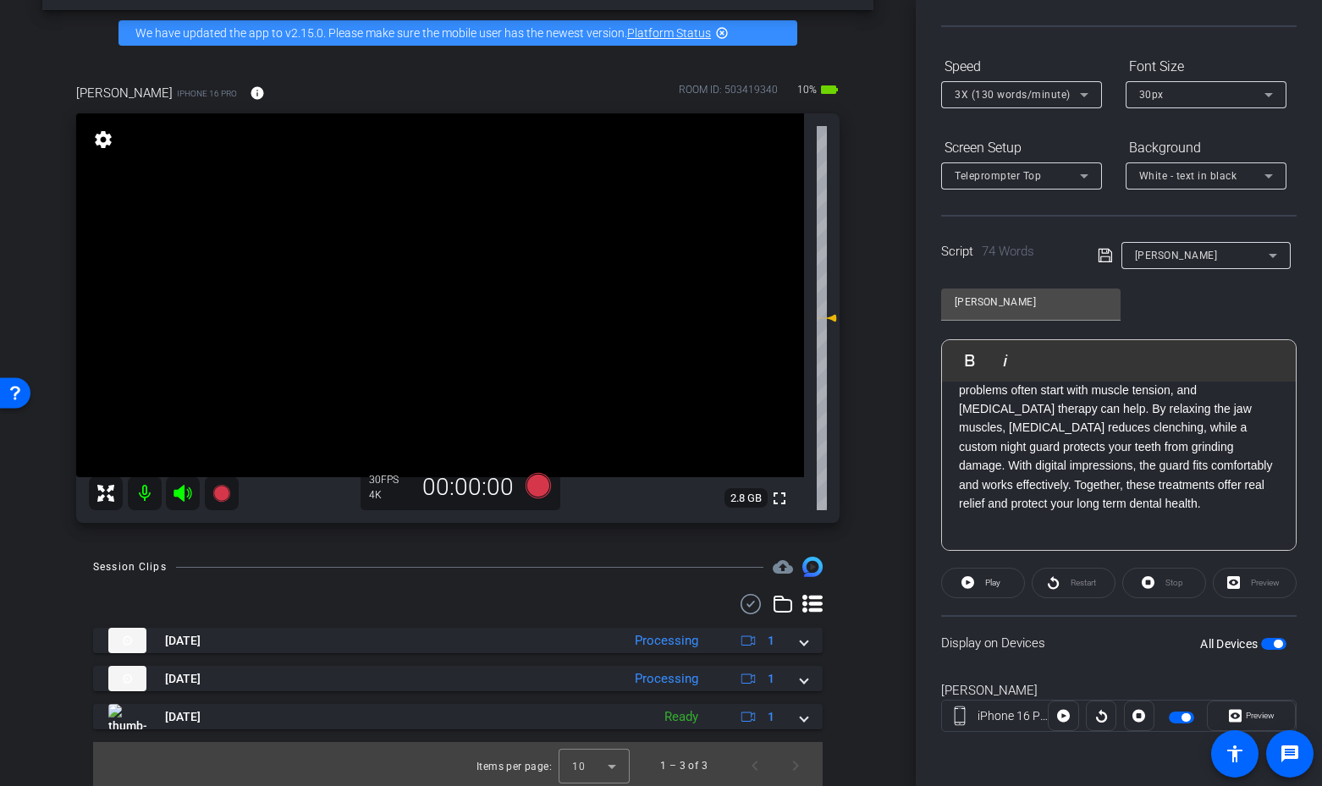
click at [1275, 644] on span "button" at bounding box center [1277, 644] width 8 height 8
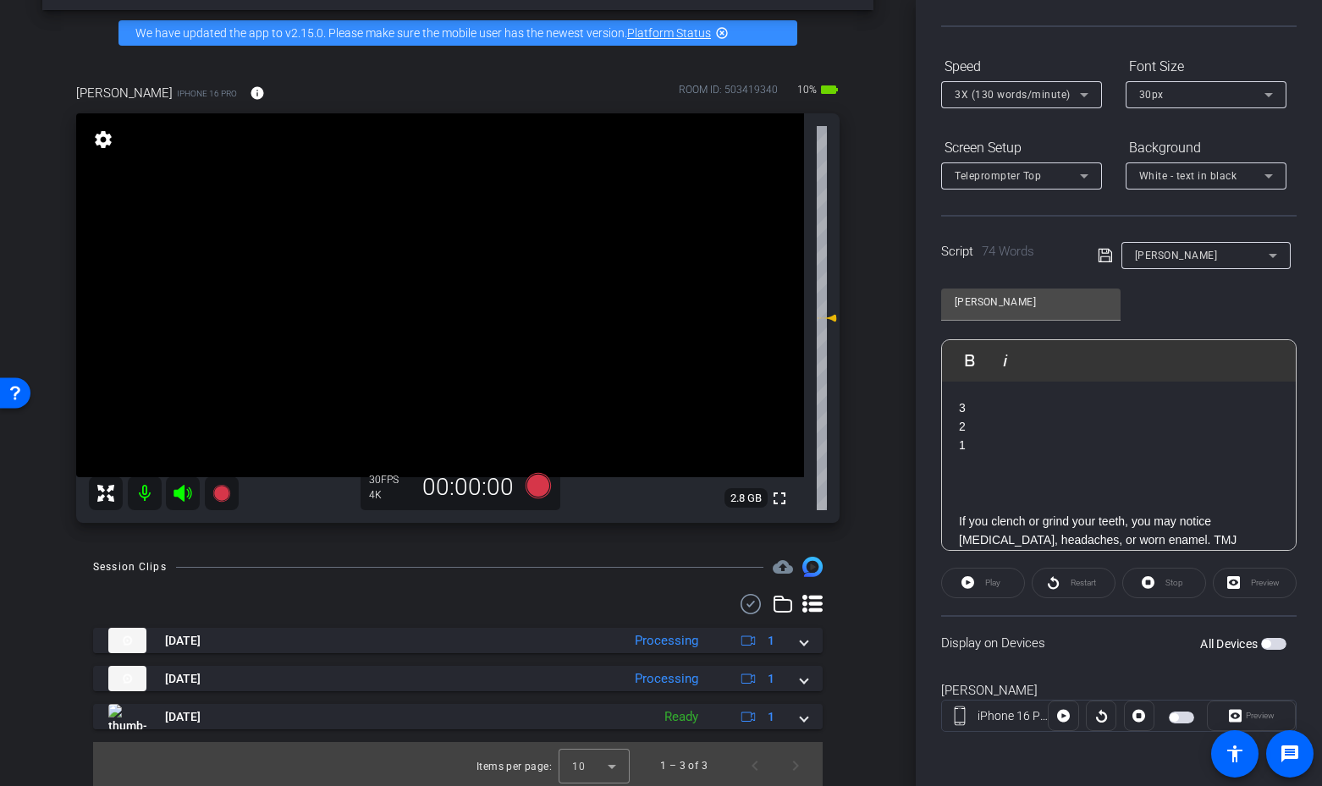
scroll to position [0, 0]
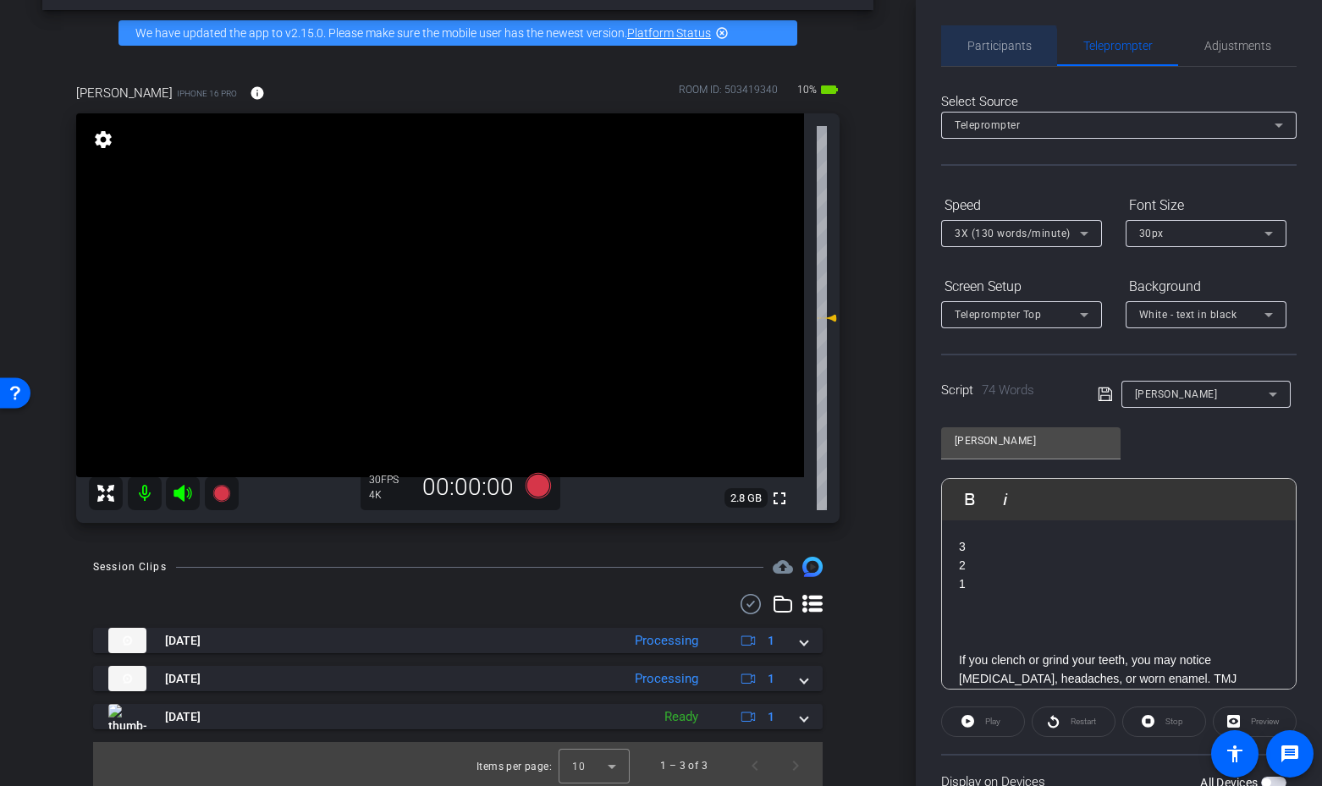
click at [996, 50] on span "Participants" at bounding box center [999, 46] width 64 height 12
